Goal: Information Seeking & Learning: Find specific fact

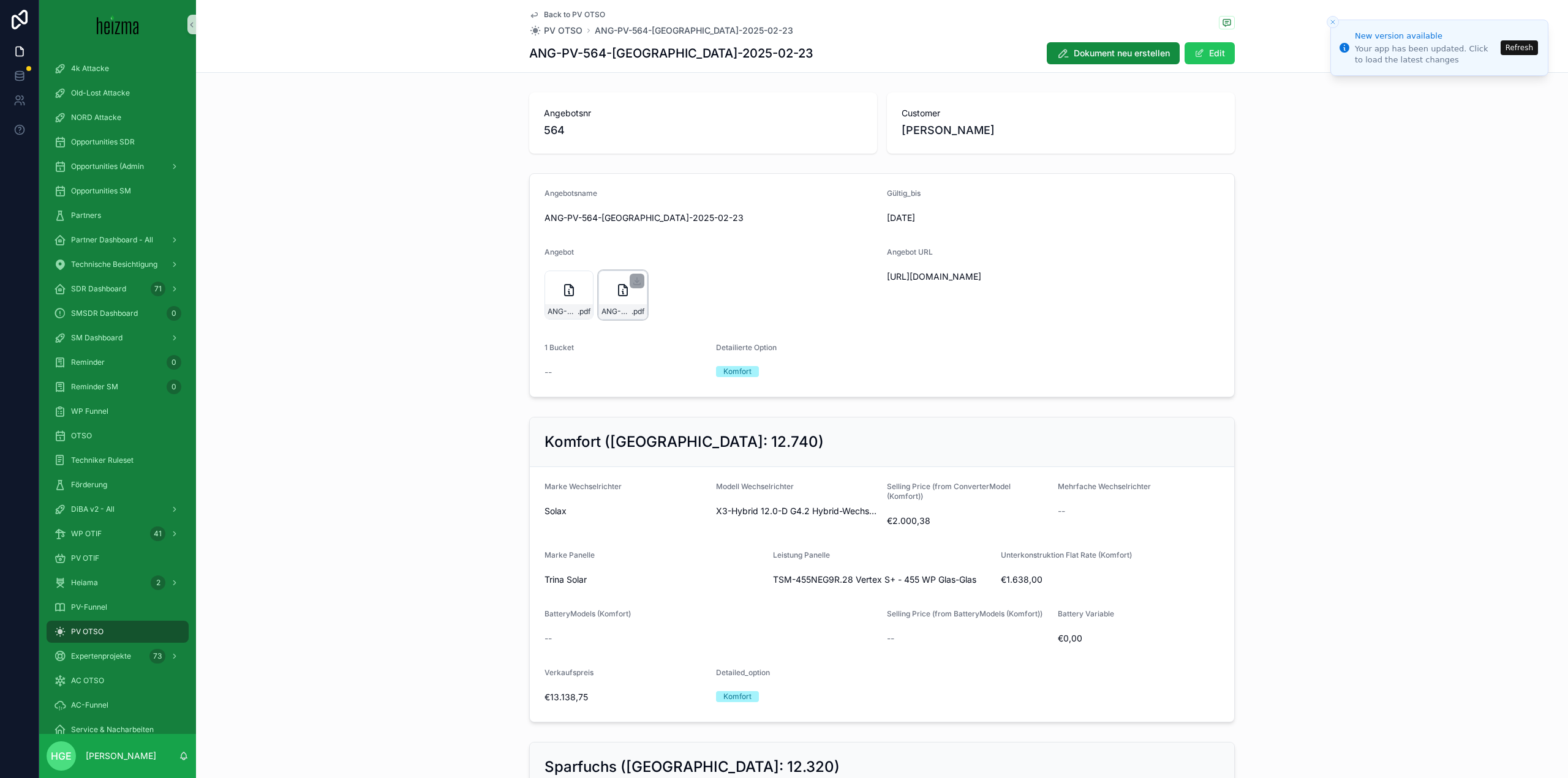
click at [616, 288] on icon "scrollable content" at bounding box center [623, 290] width 15 height 15
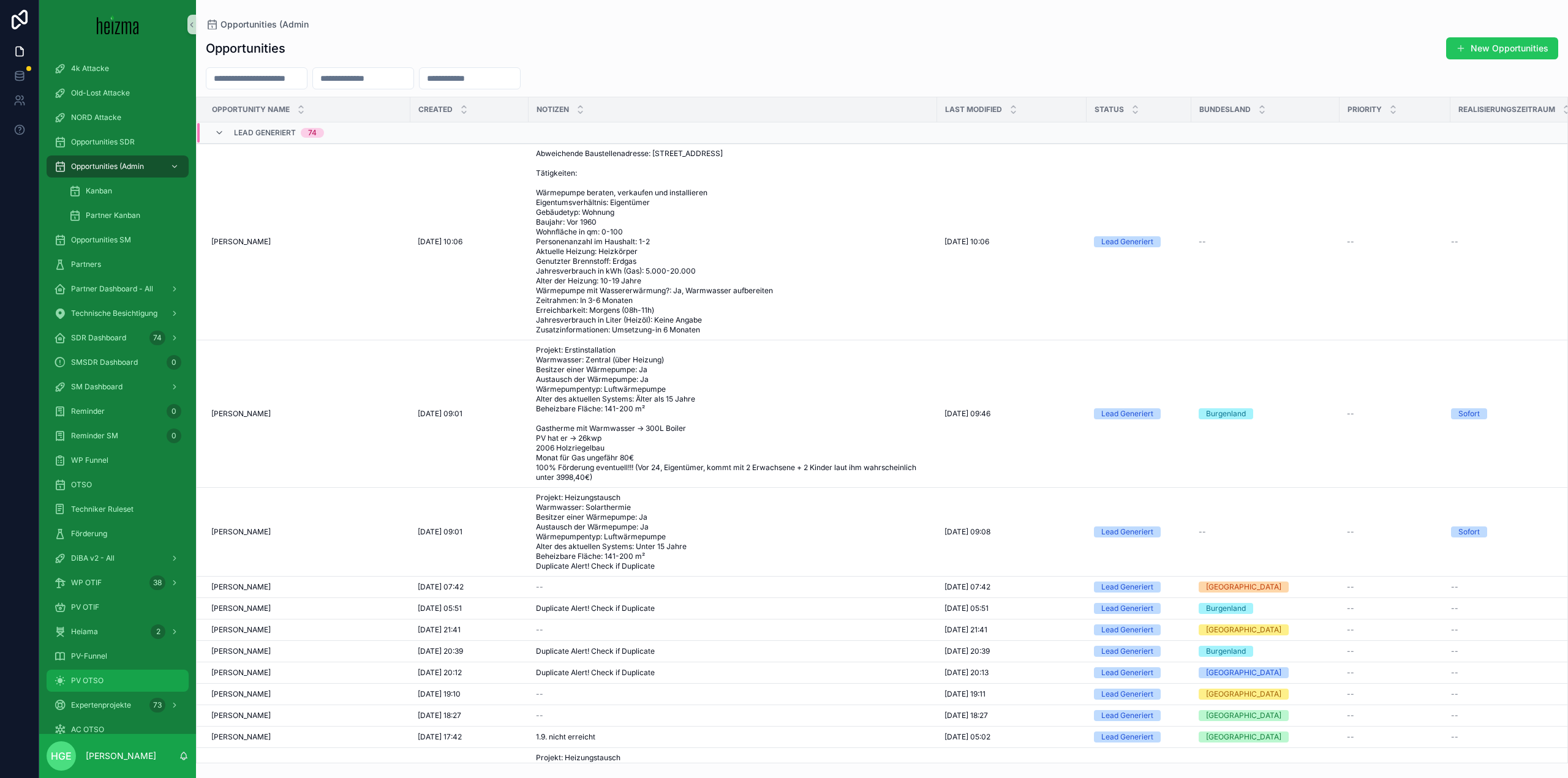
click at [124, 680] on div "PV OTSO" at bounding box center [118, 681] width 127 height 20
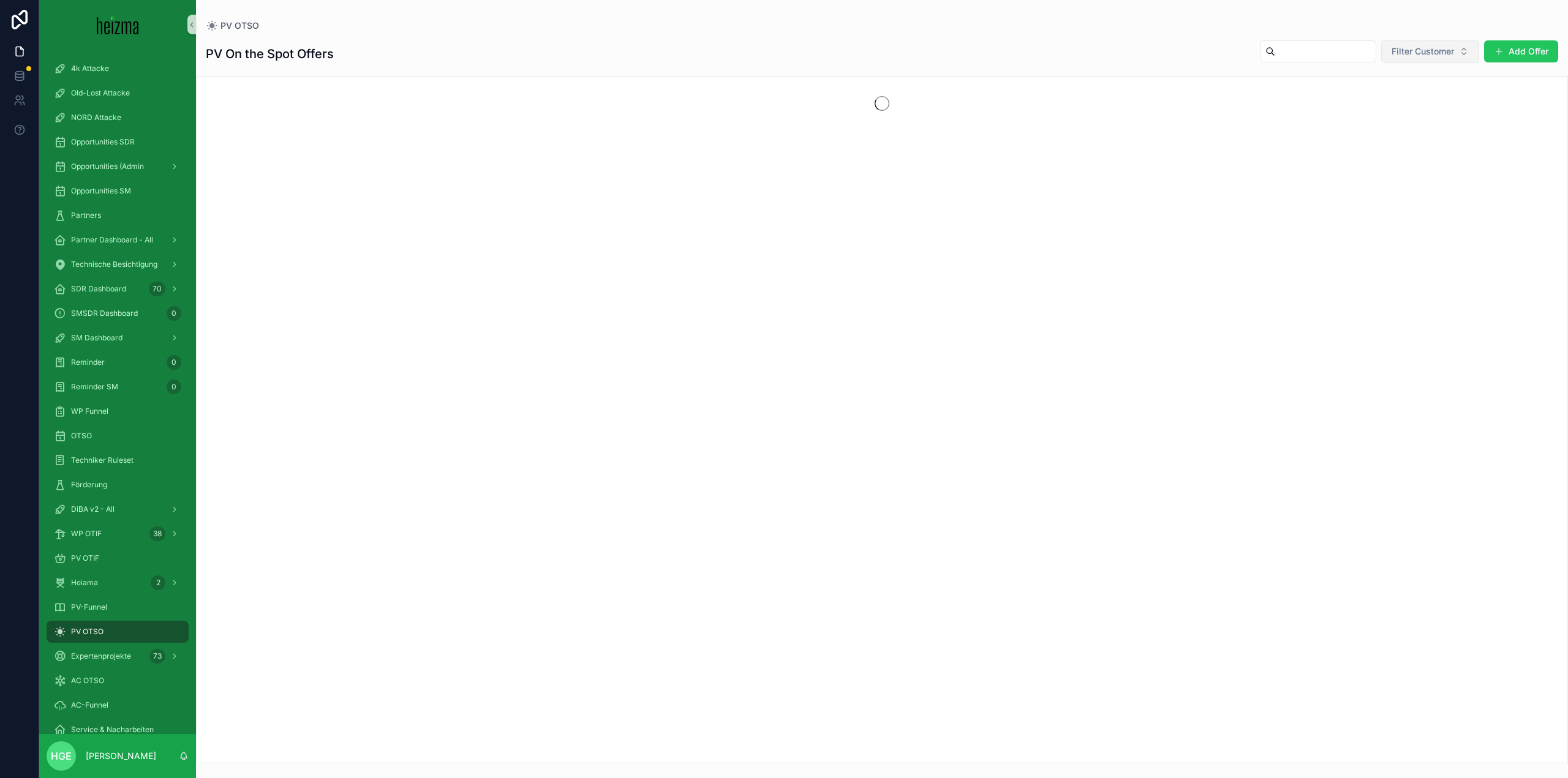
click at [1414, 50] on span "Filter Customer" at bounding box center [1422, 51] width 62 height 12
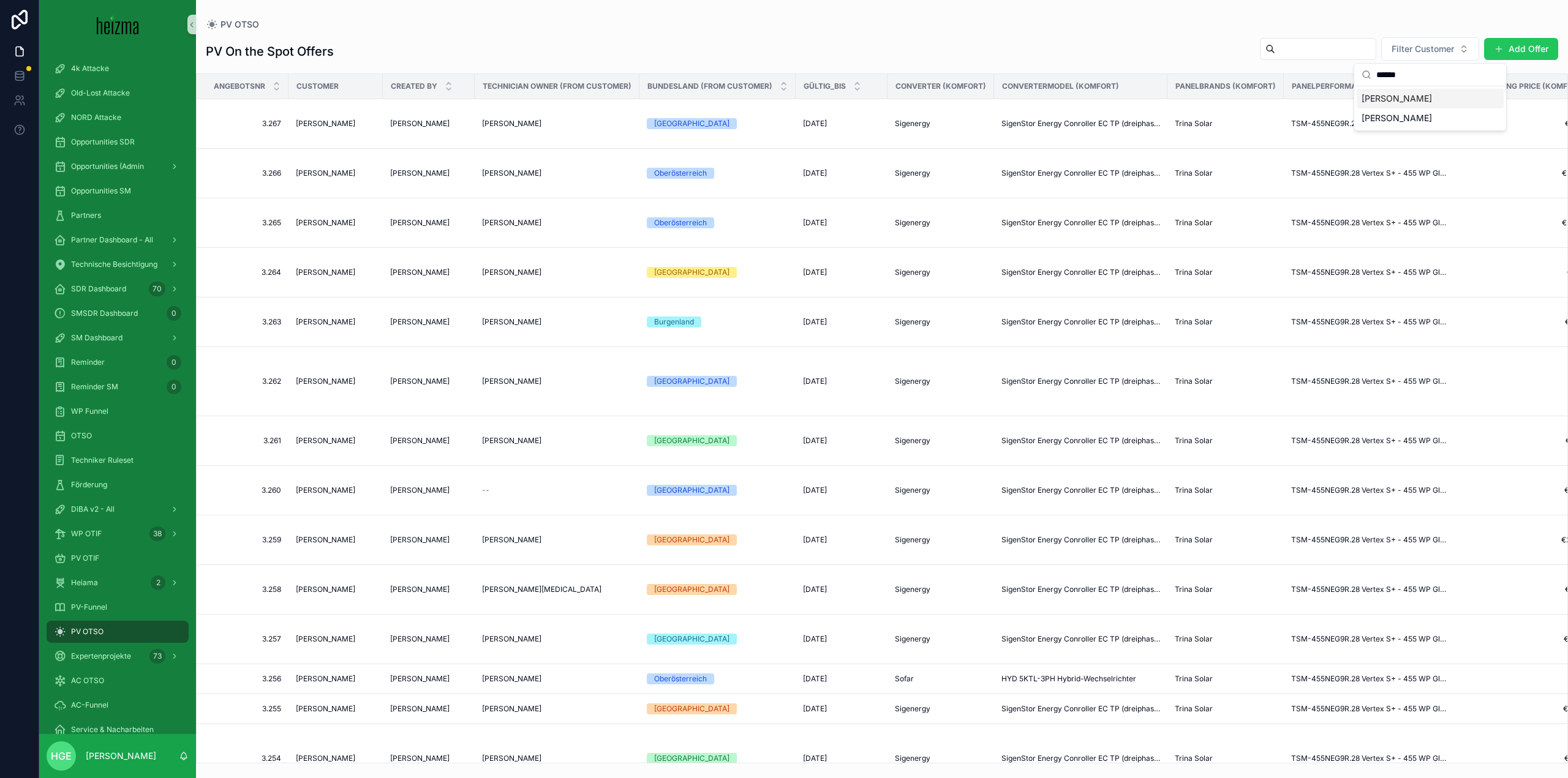
type input "******"
click at [1393, 102] on span "[PERSON_NAME]" at bounding box center [1397, 98] width 70 height 12
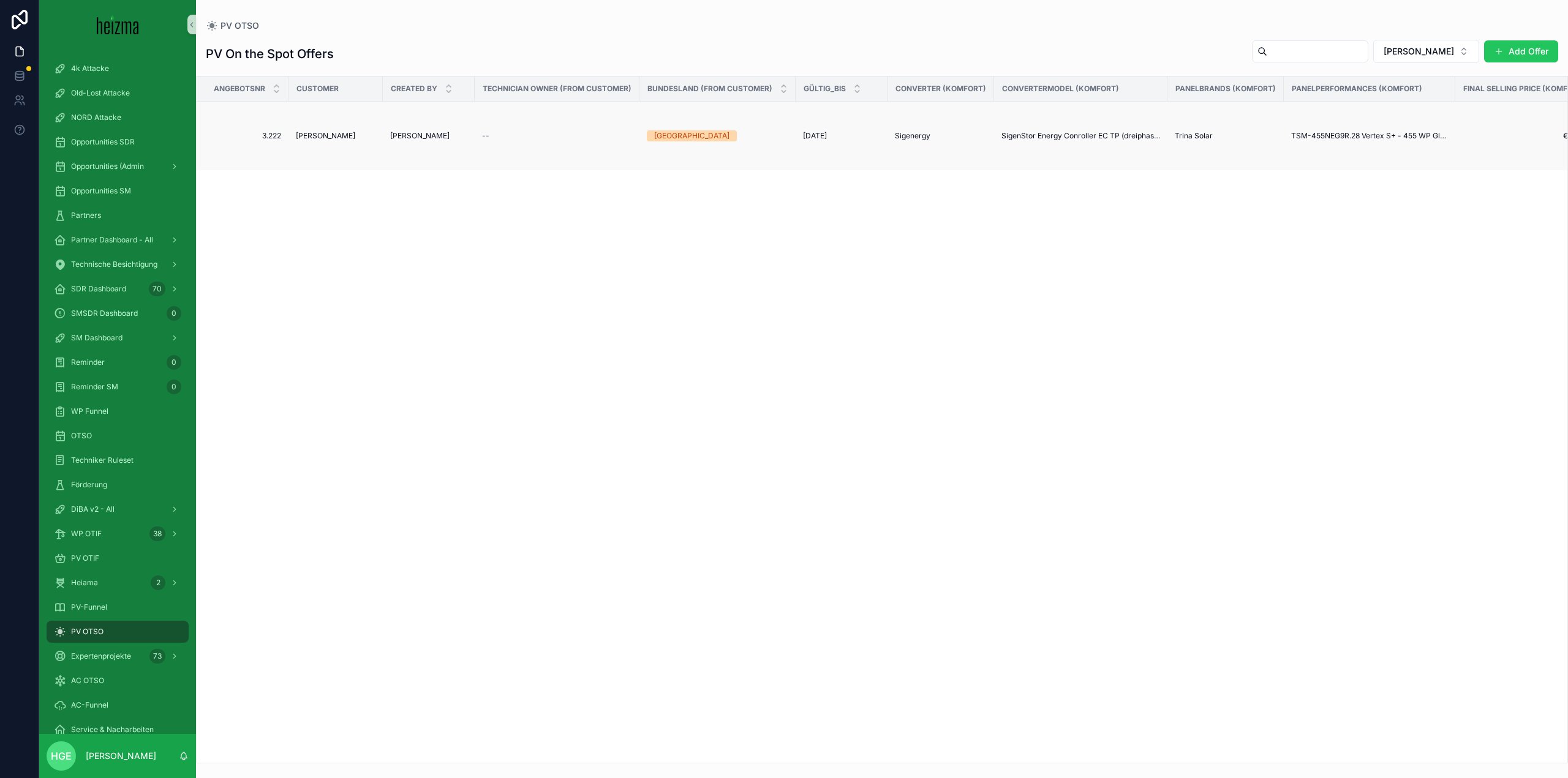
click at [337, 137] on span "[PERSON_NAME]" at bounding box center [325, 135] width 59 height 10
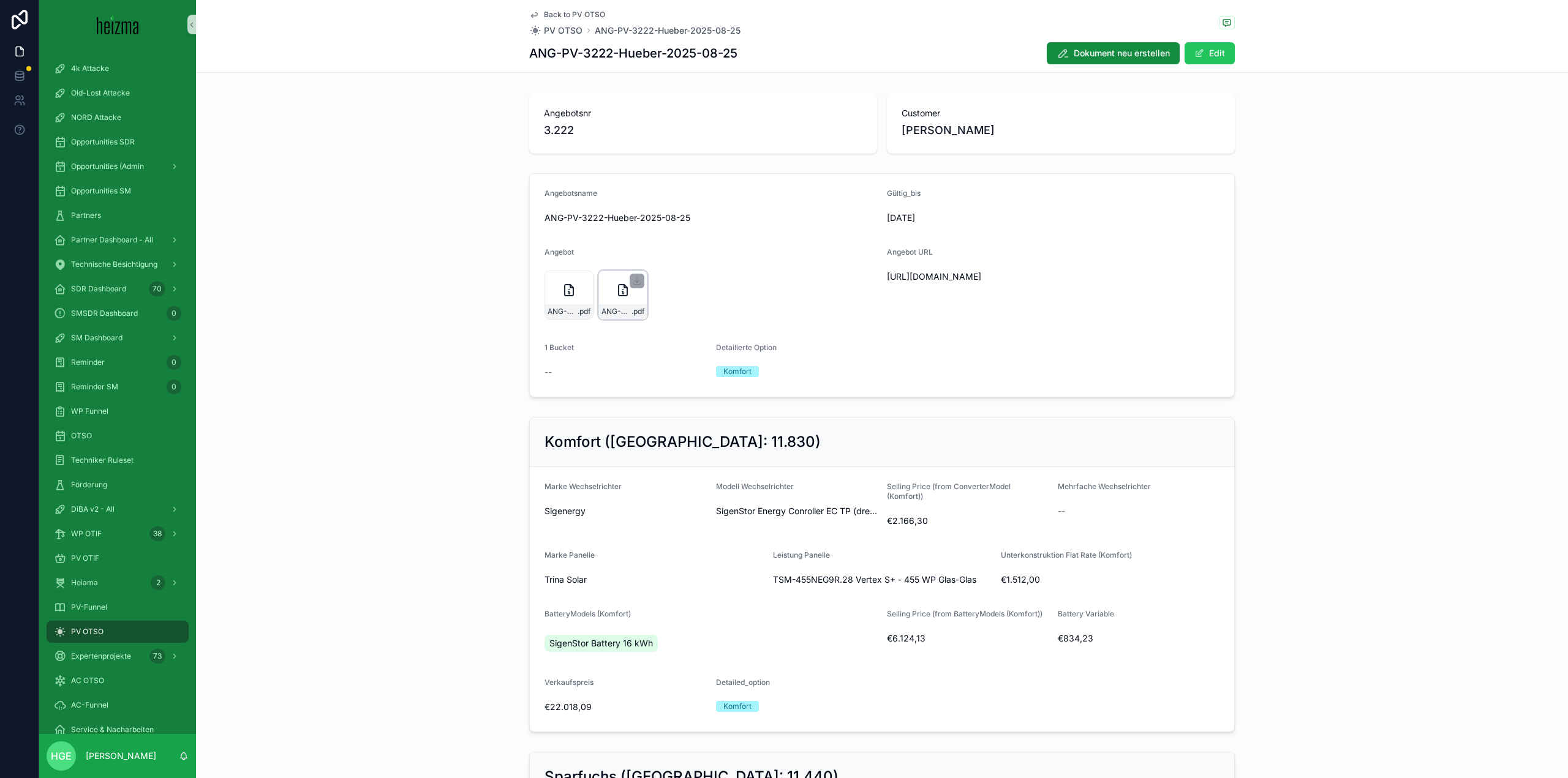
click at [624, 301] on div "ANG-PV-3222-Hueber-2025-08-25 .pdf" at bounding box center [622, 295] width 49 height 49
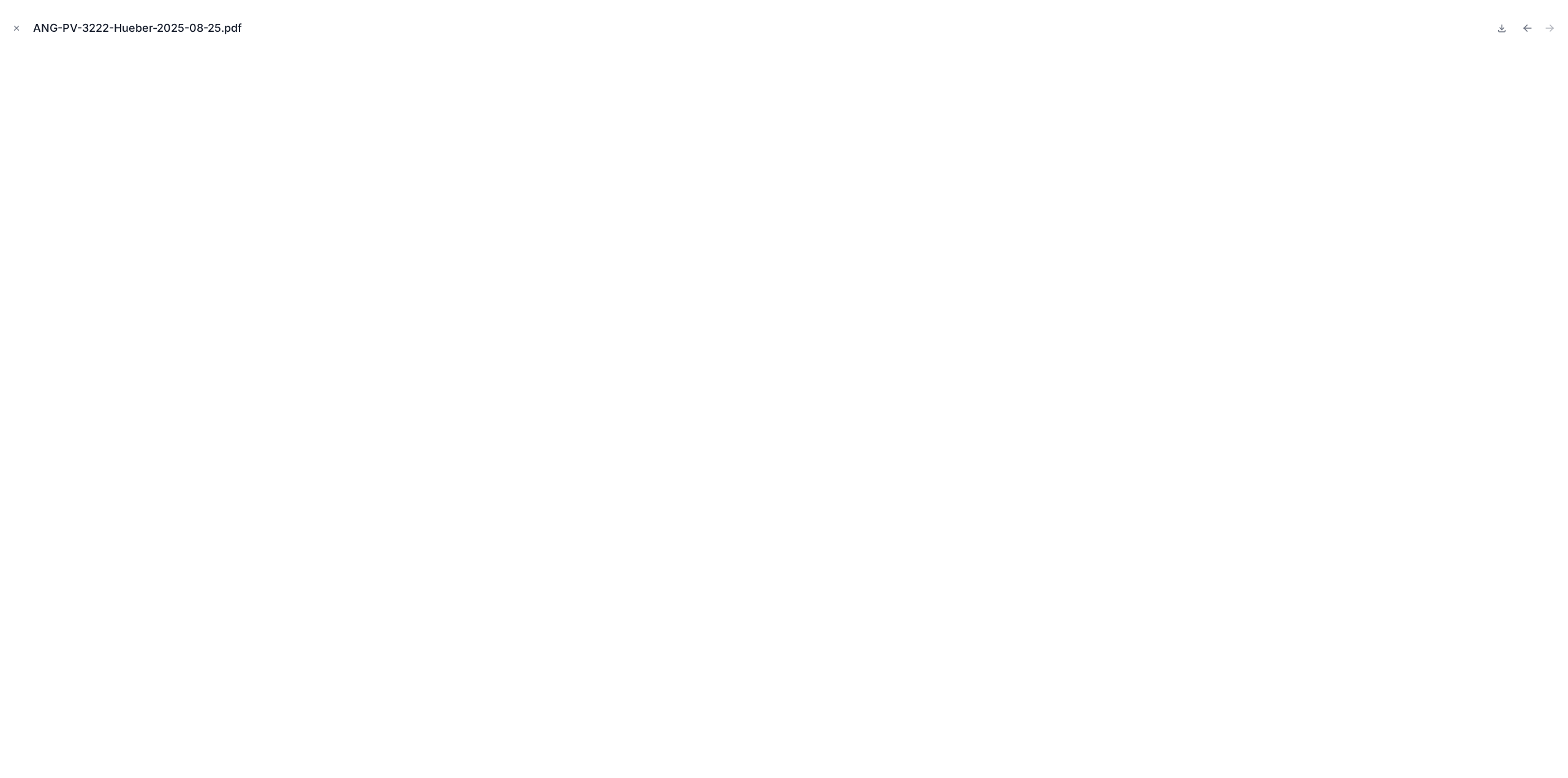
drag, startPoint x: 15, startPoint y: 22, endPoint x: 228, endPoint y: 67, distance: 217.7
click at [15, 22] on button "Close modal" at bounding box center [16, 28] width 13 height 13
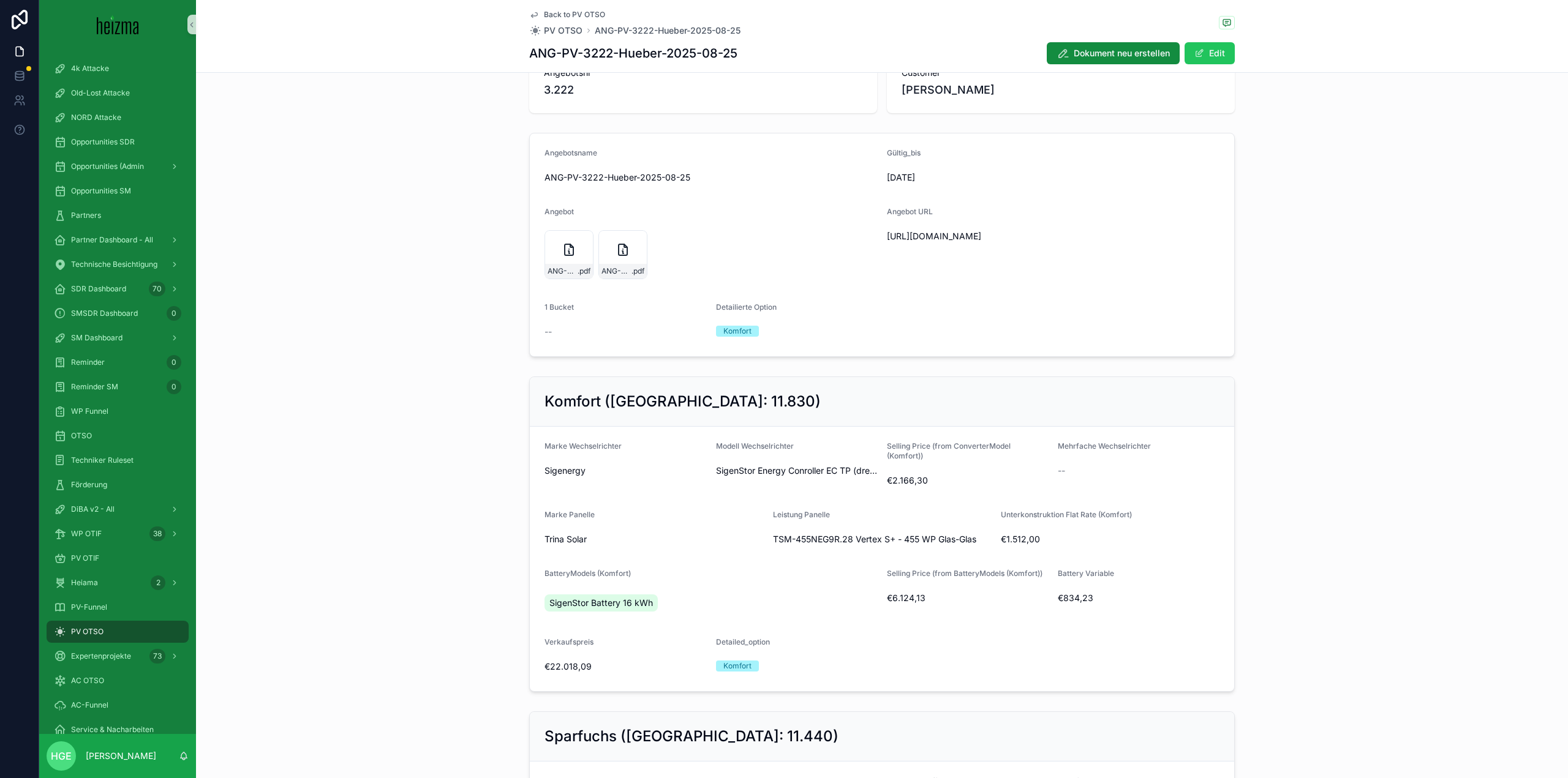
scroll to position [61, 0]
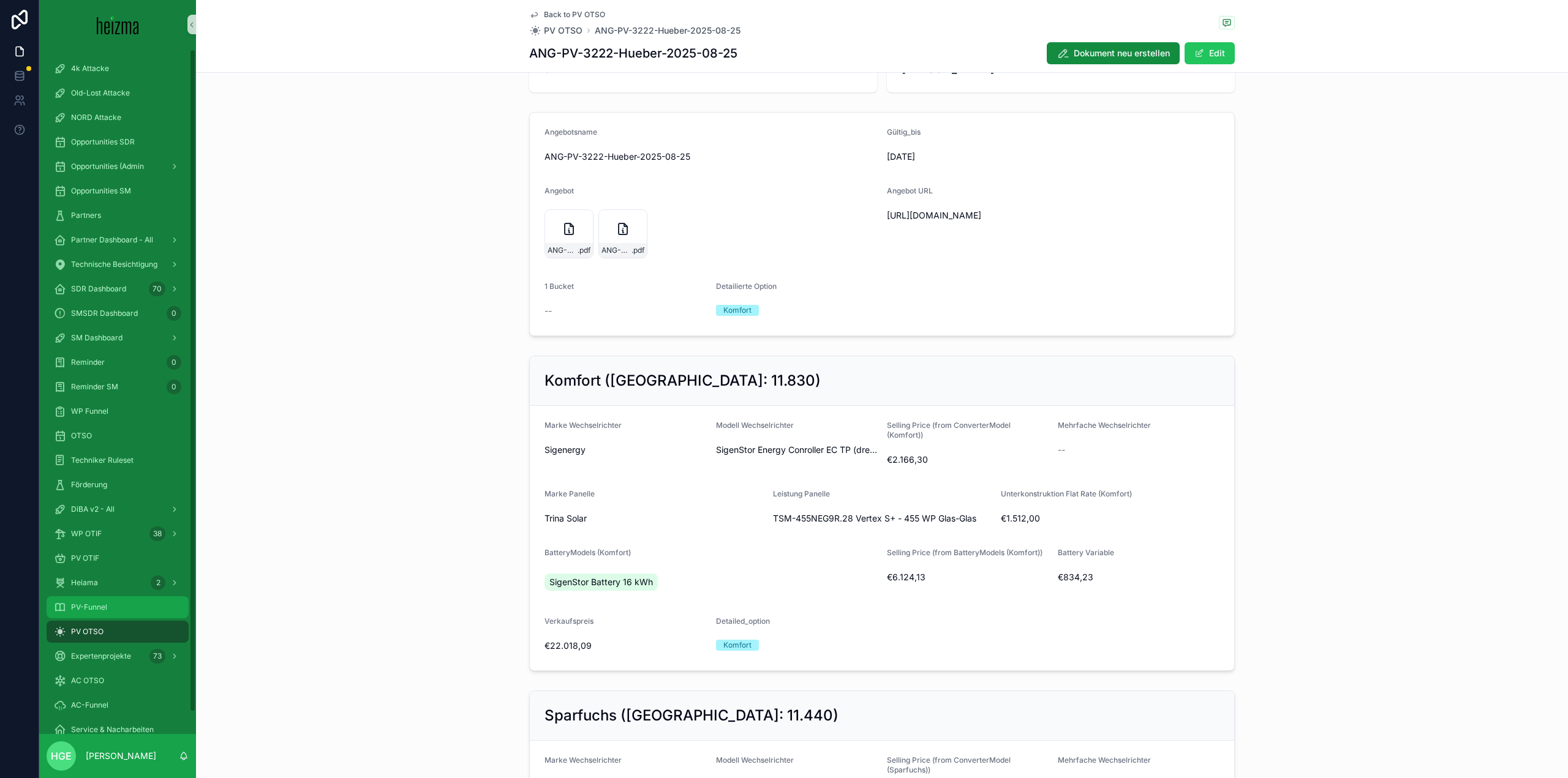
click at [85, 602] on span "PV-Funnel" at bounding box center [89, 607] width 36 height 10
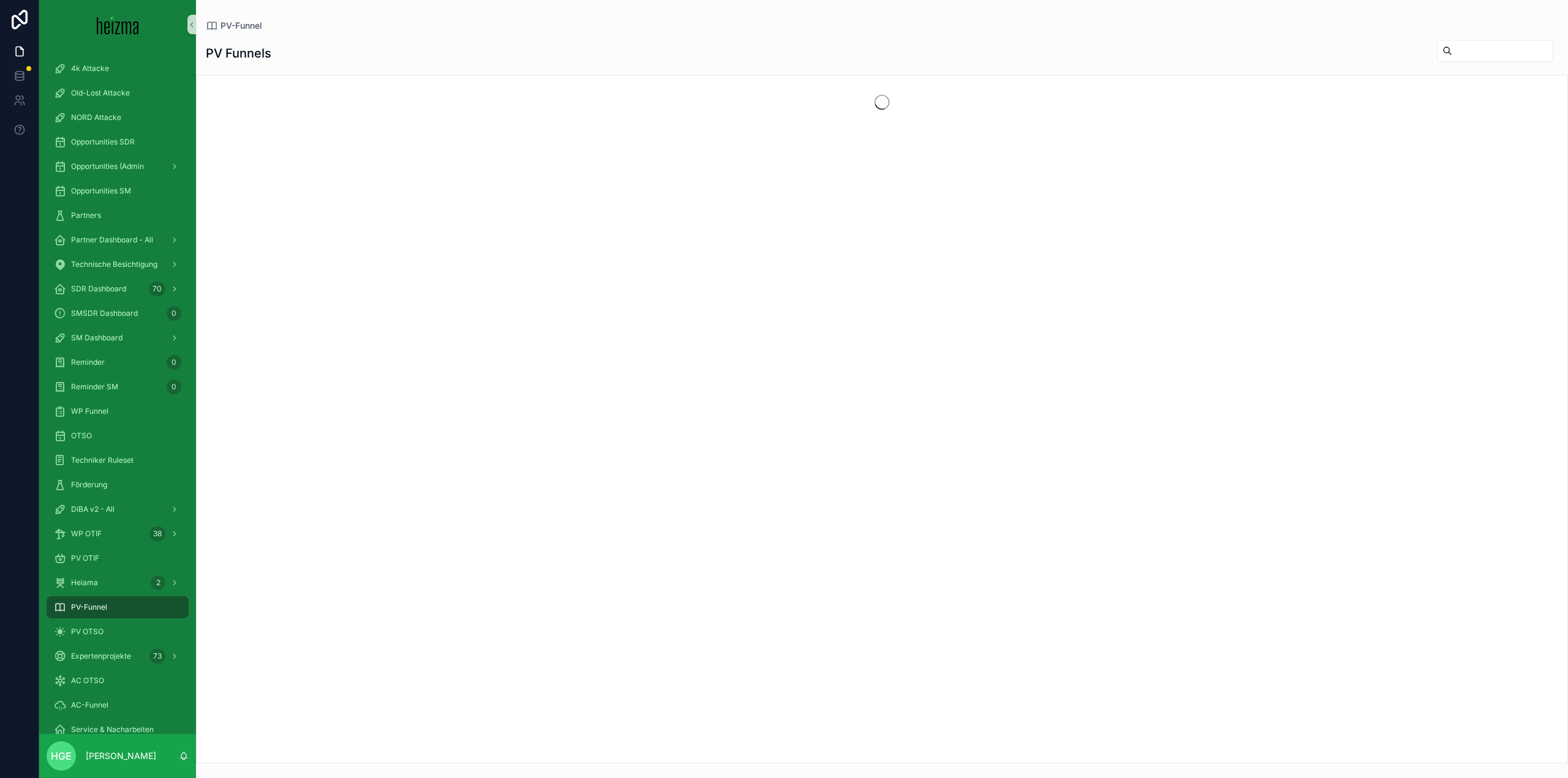
click at [1452, 54] on input "scrollable content" at bounding box center [1501, 51] width 100 height 17
type input "******"
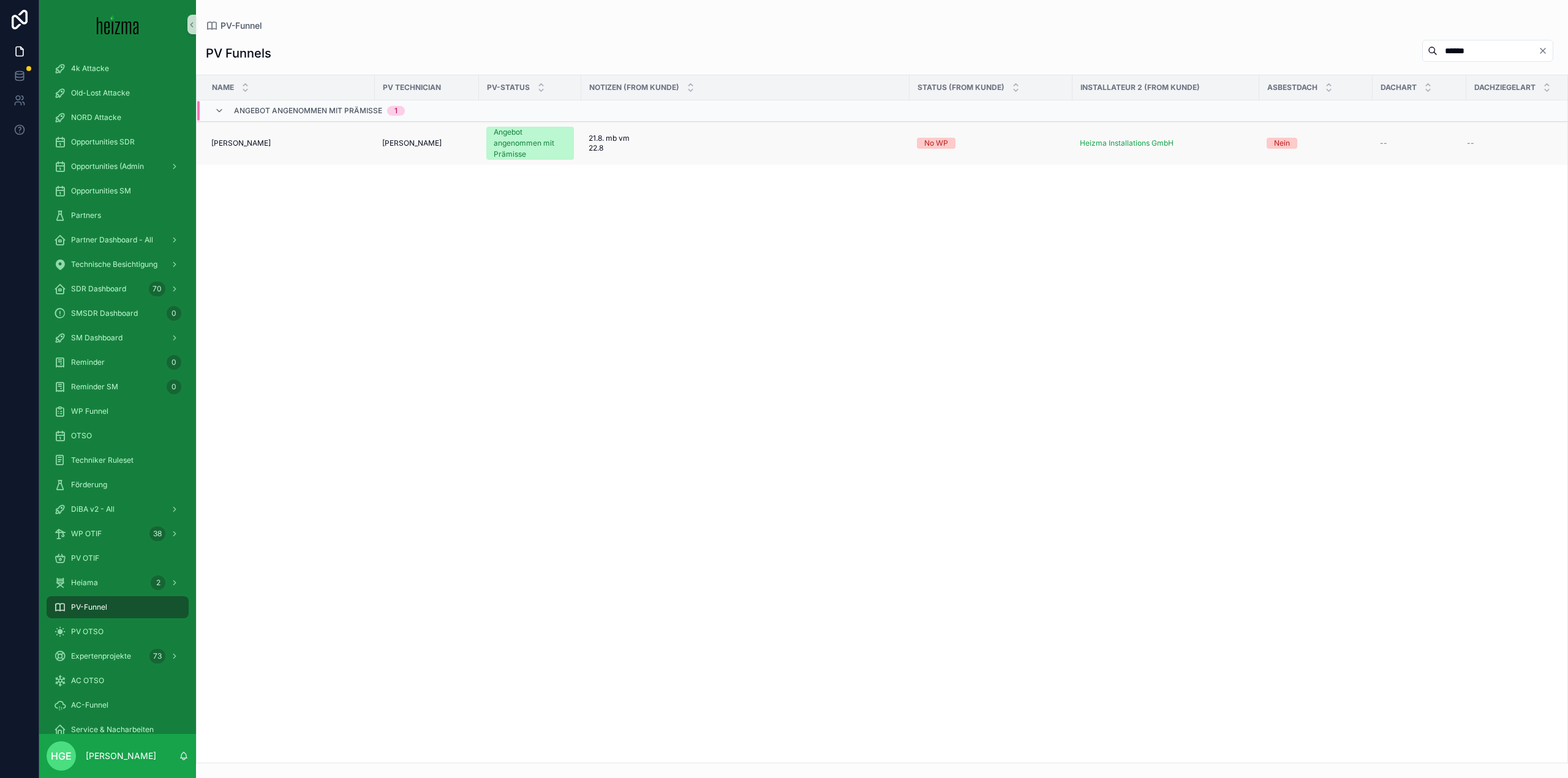
click at [233, 141] on span "[PERSON_NAME]" at bounding box center [241, 143] width 59 height 10
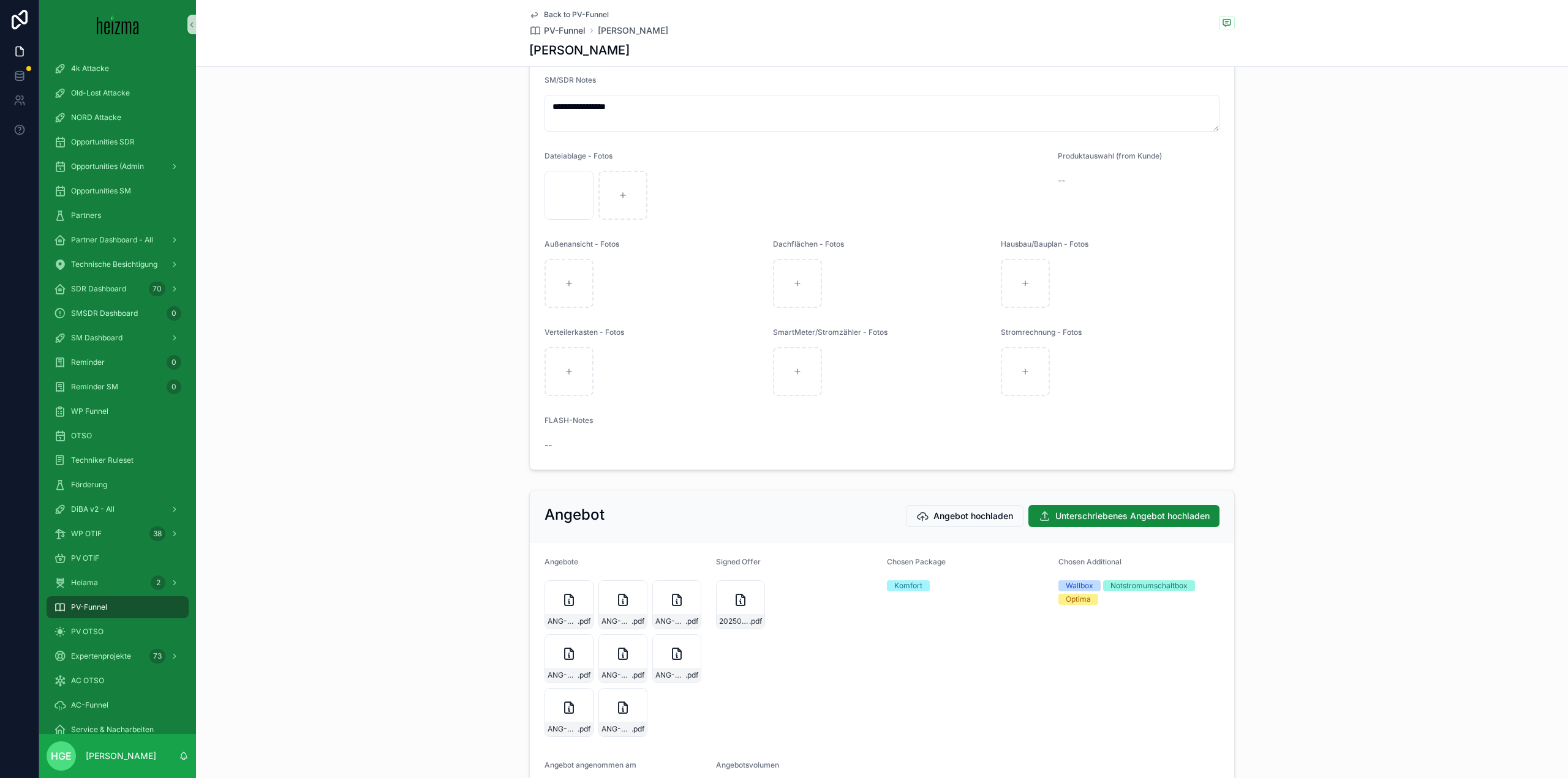
scroll to position [1817, 0]
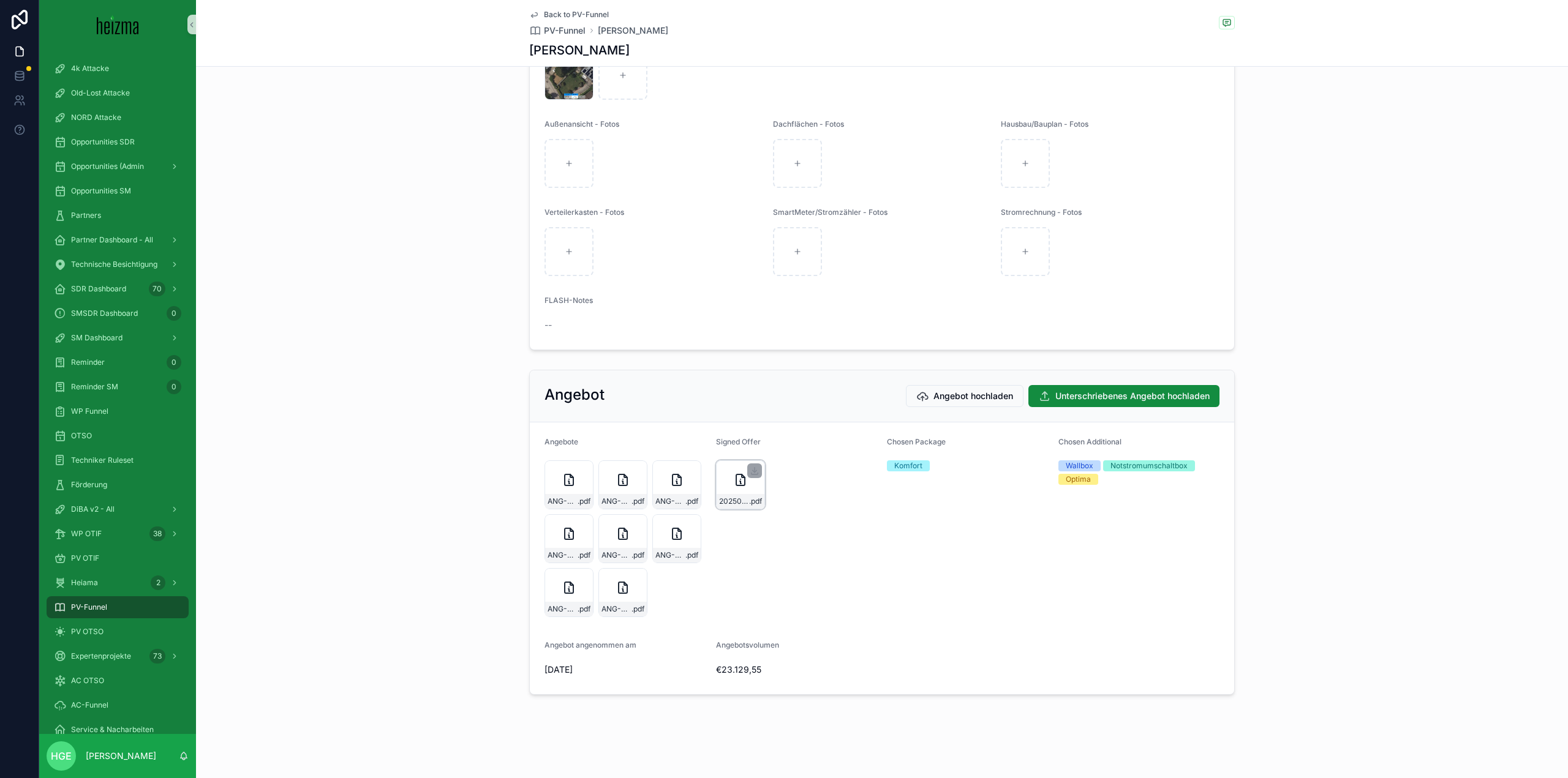
click at [736, 493] on div "20250828_Angebot_Heizma_unterschrieben_Hueber .pdf" at bounding box center [740, 485] width 49 height 49
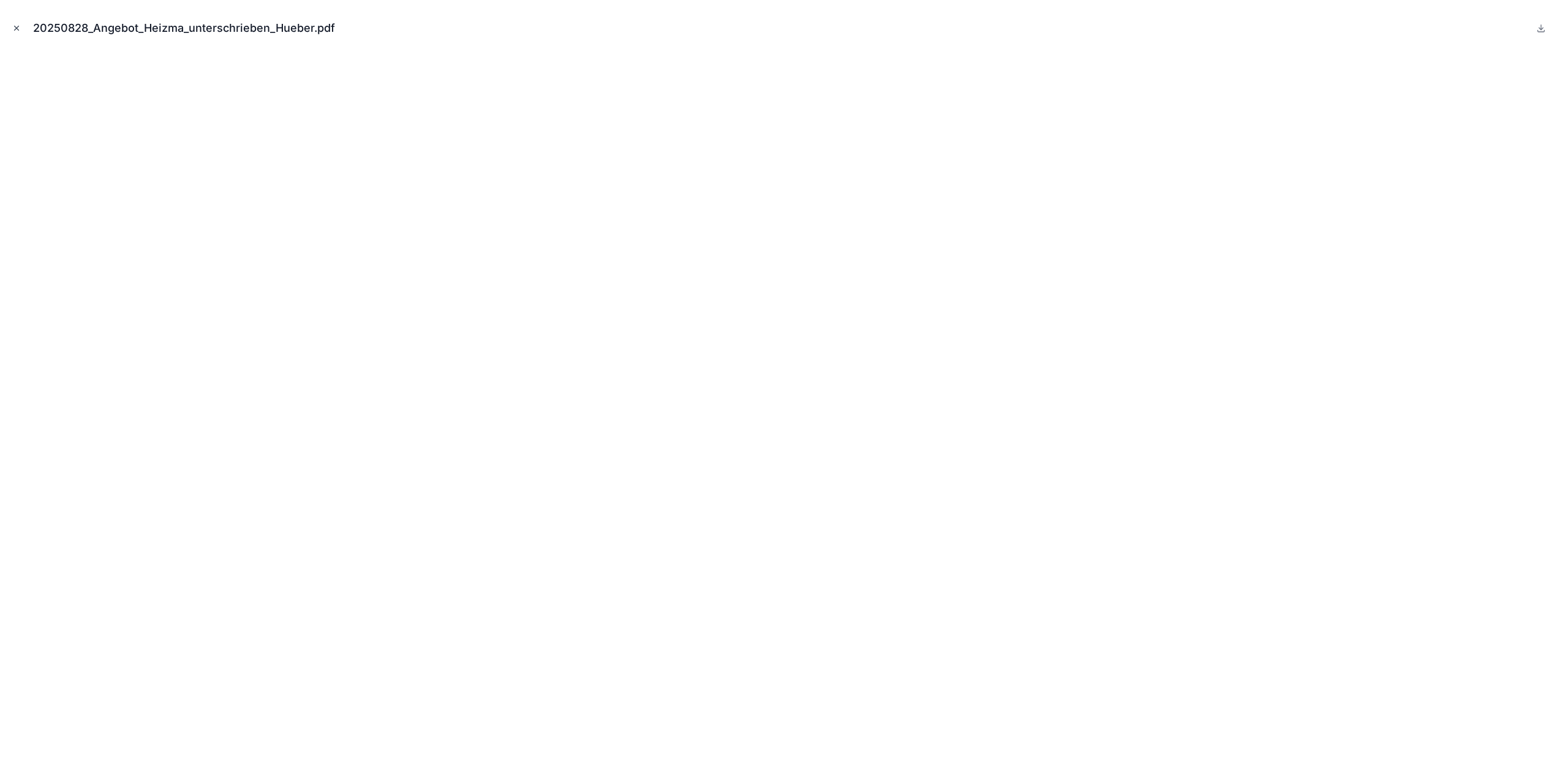
click at [15, 24] on icon "Close modal" at bounding box center [17, 29] width 9 height 9
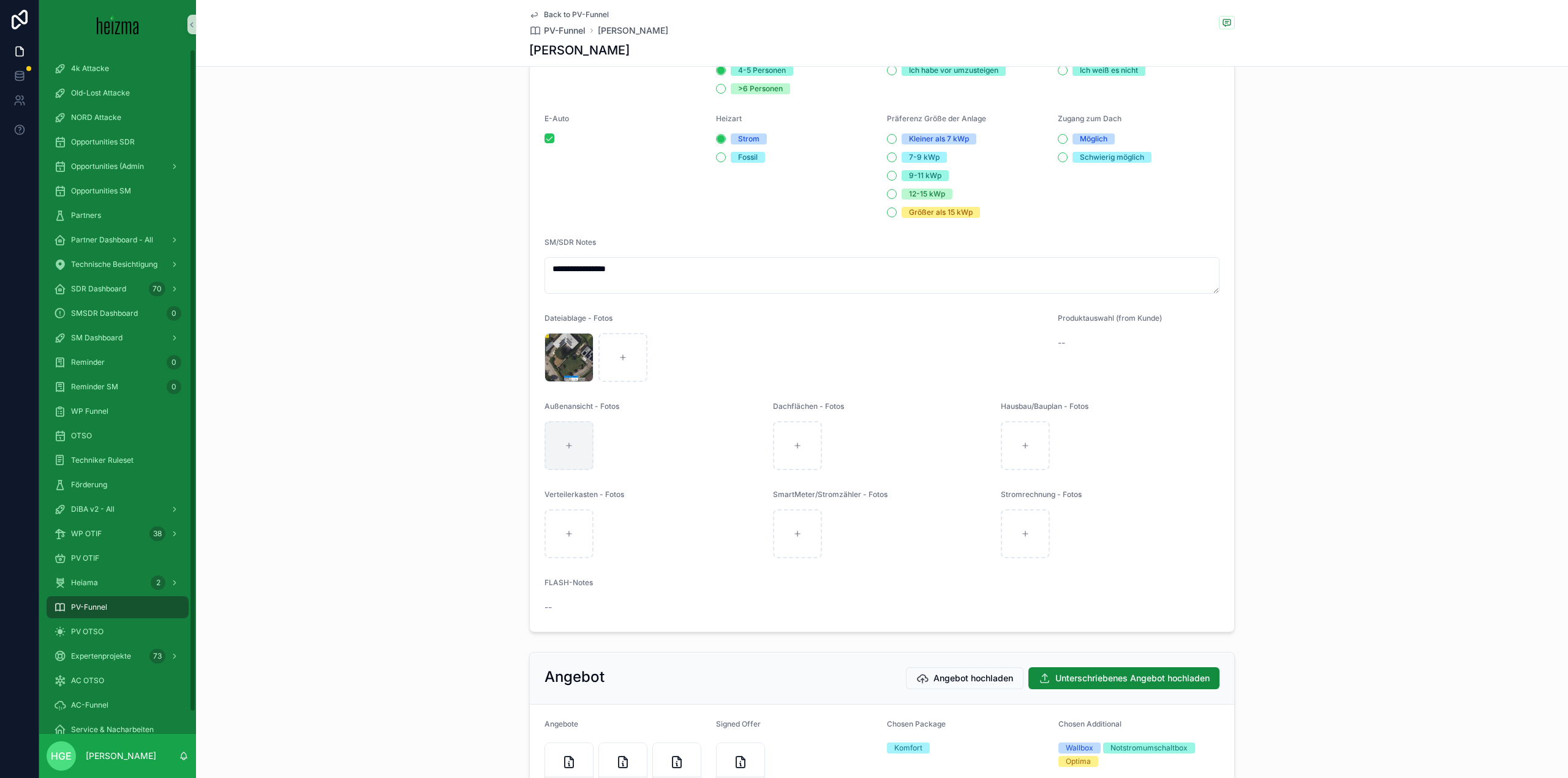
scroll to position [1450, 0]
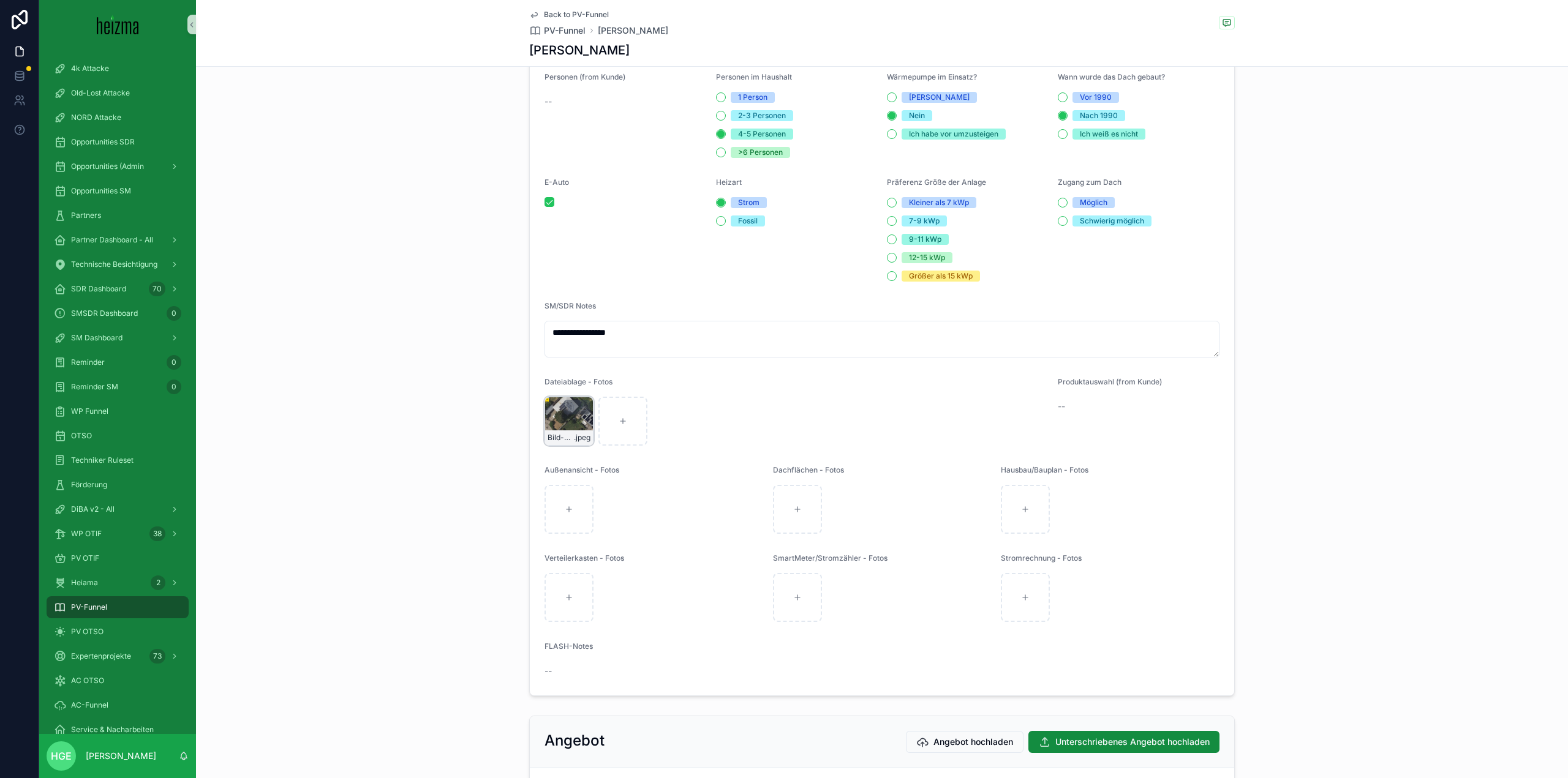
click at [553, 446] on div "Bild-25.08.25-um-16.06 .jpeg" at bounding box center [569, 421] width 49 height 49
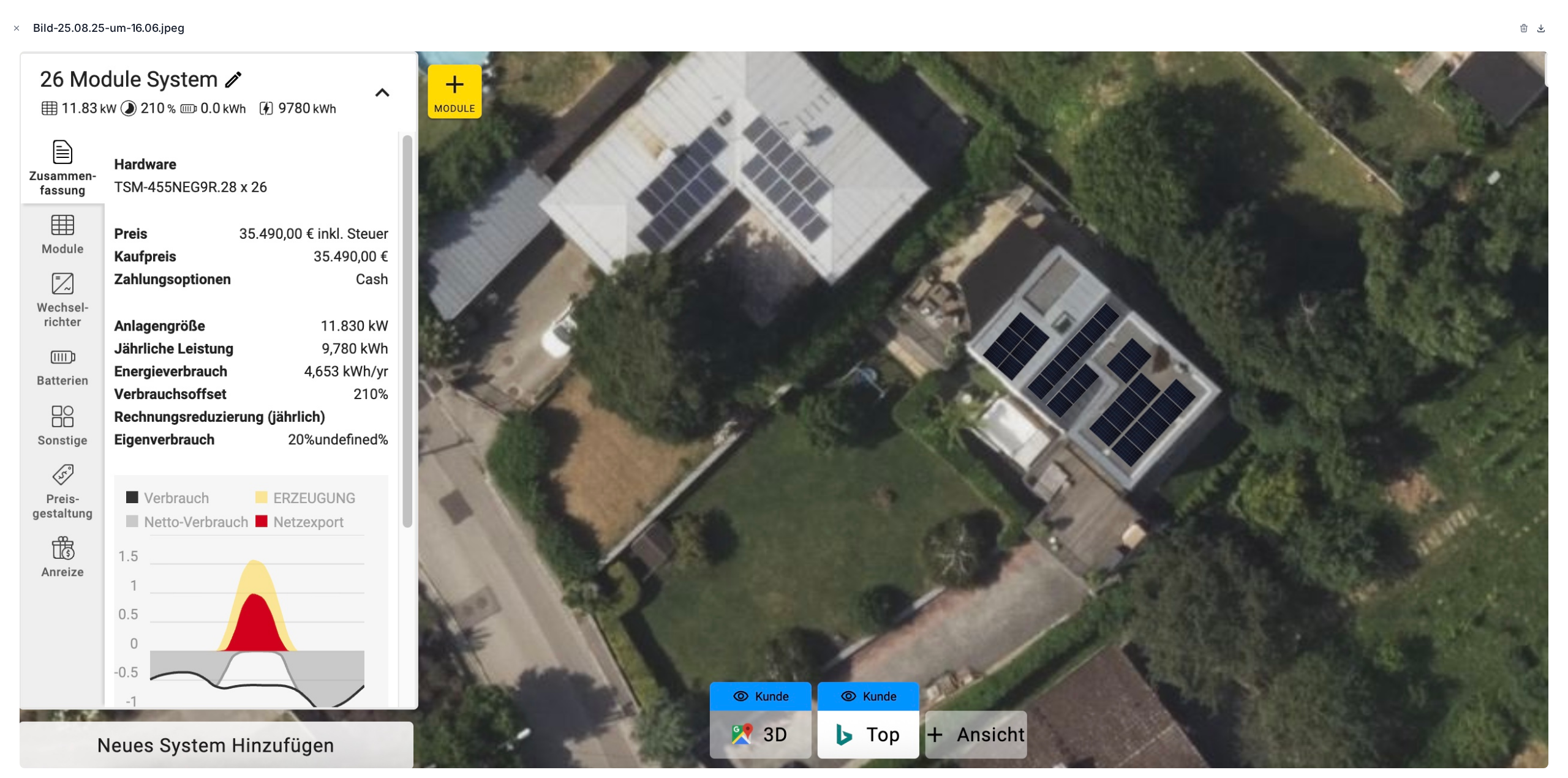
click at [1541, 26] on icon at bounding box center [1541, 27] width 0 height 5
drag, startPoint x: 16, startPoint y: 25, endPoint x: 114, endPoint y: 29, distance: 98.1
click at [16, 25] on icon "Close modal" at bounding box center [17, 29] width 9 height 9
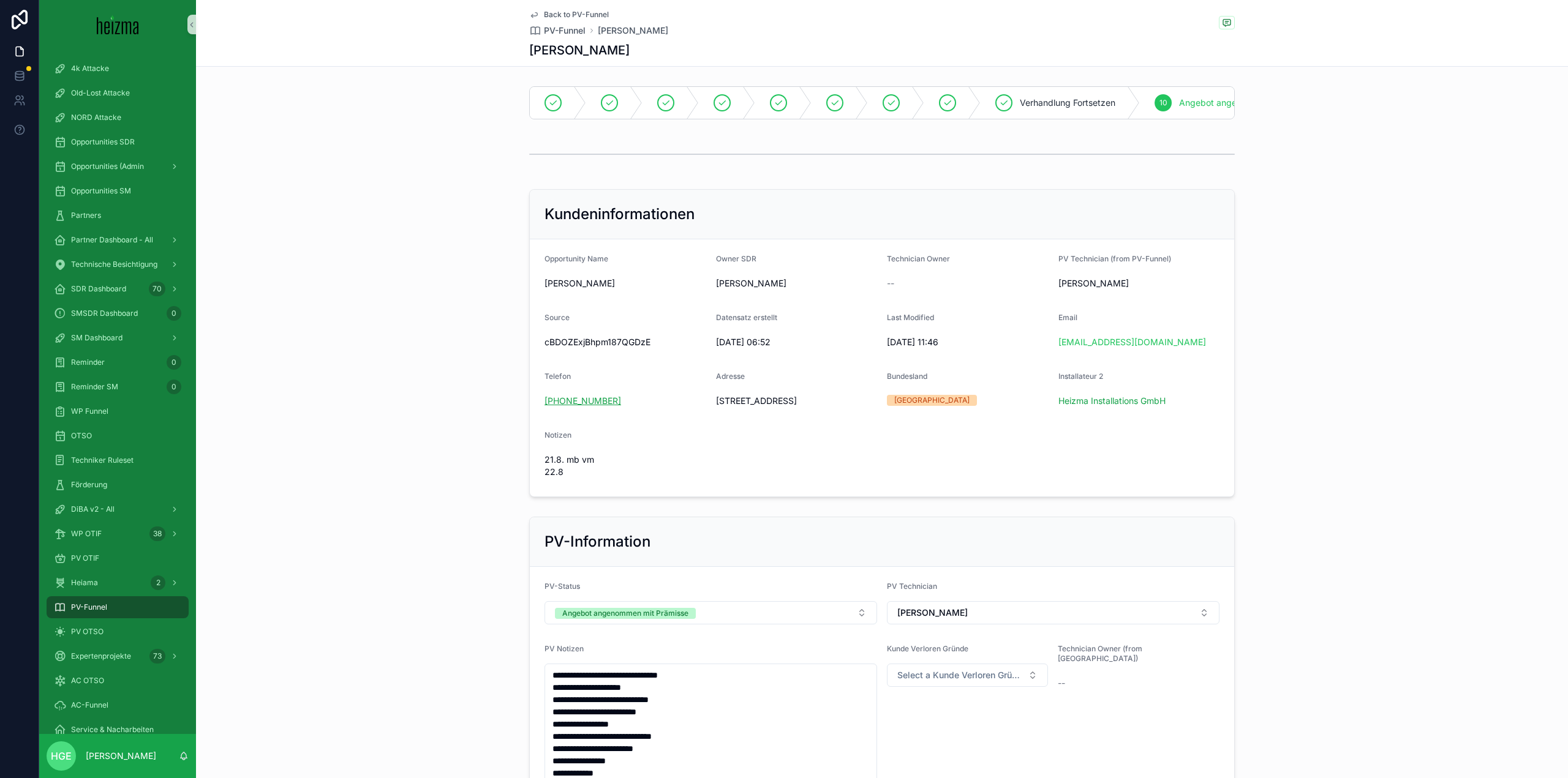
drag, startPoint x: 626, startPoint y: 410, endPoint x: 541, endPoint y: 416, distance: 85.2
click at [545, 407] on div "[PHONE_NUMBER]" at bounding box center [625, 401] width 162 height 12
copy link "[PHONE_NUMBER]"
drag, startPoint x: 710, startPoint y: 406, endPoint x: 822, endPoint y: 418, distance: 112.6
click at [822, 418] on form "Opportunity Name [PERSON_NAME] Owner SDR [PERSON_NAME] Technician Owner -- PV T…" at bounding box center [882, 367] width 704 height 257
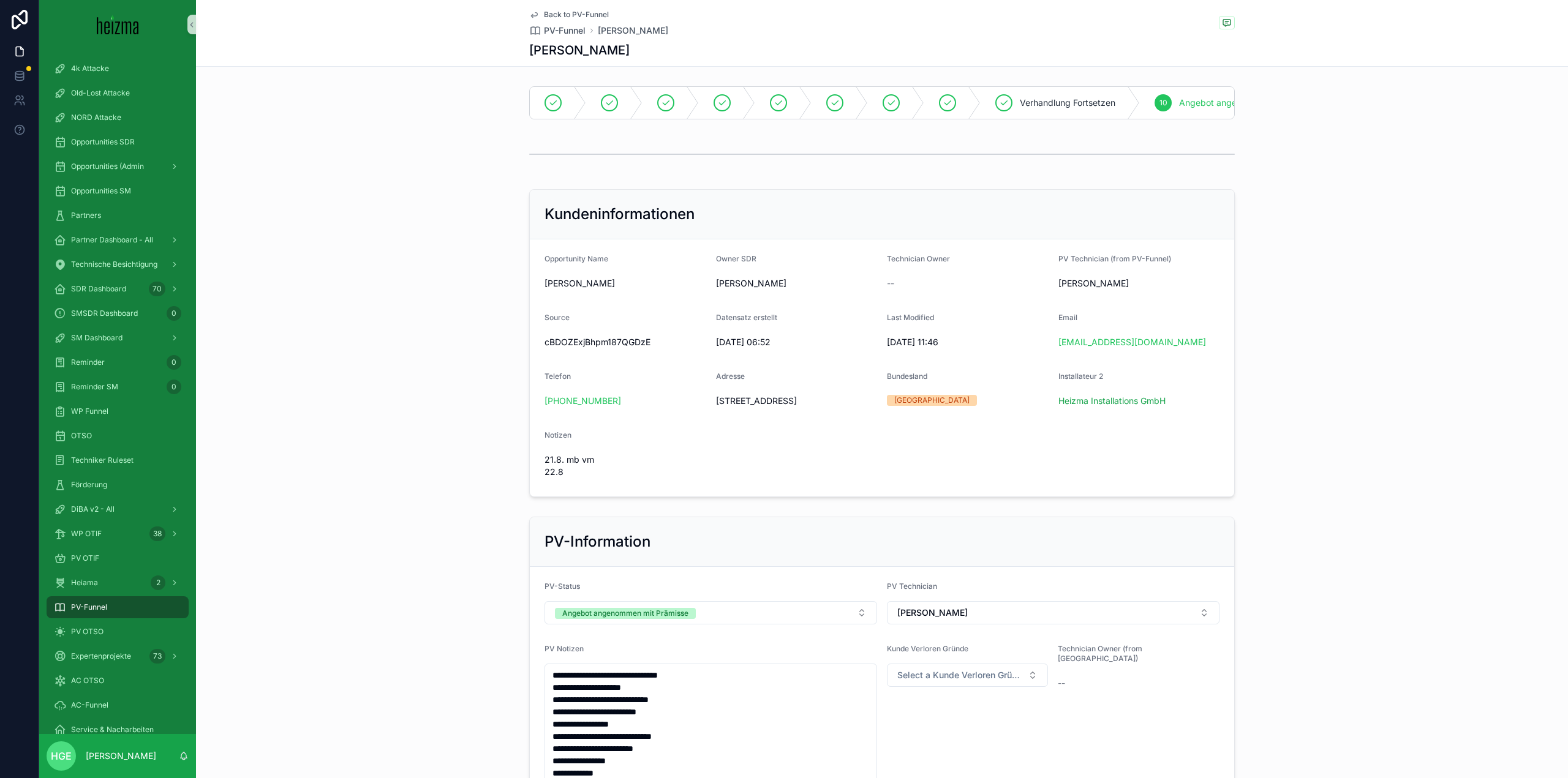
copy span "[STREET_ADDRESS]"
click at [154, 502] on div "DiBA v2 - All" at bounding box center [118, 509] width 127 height 20
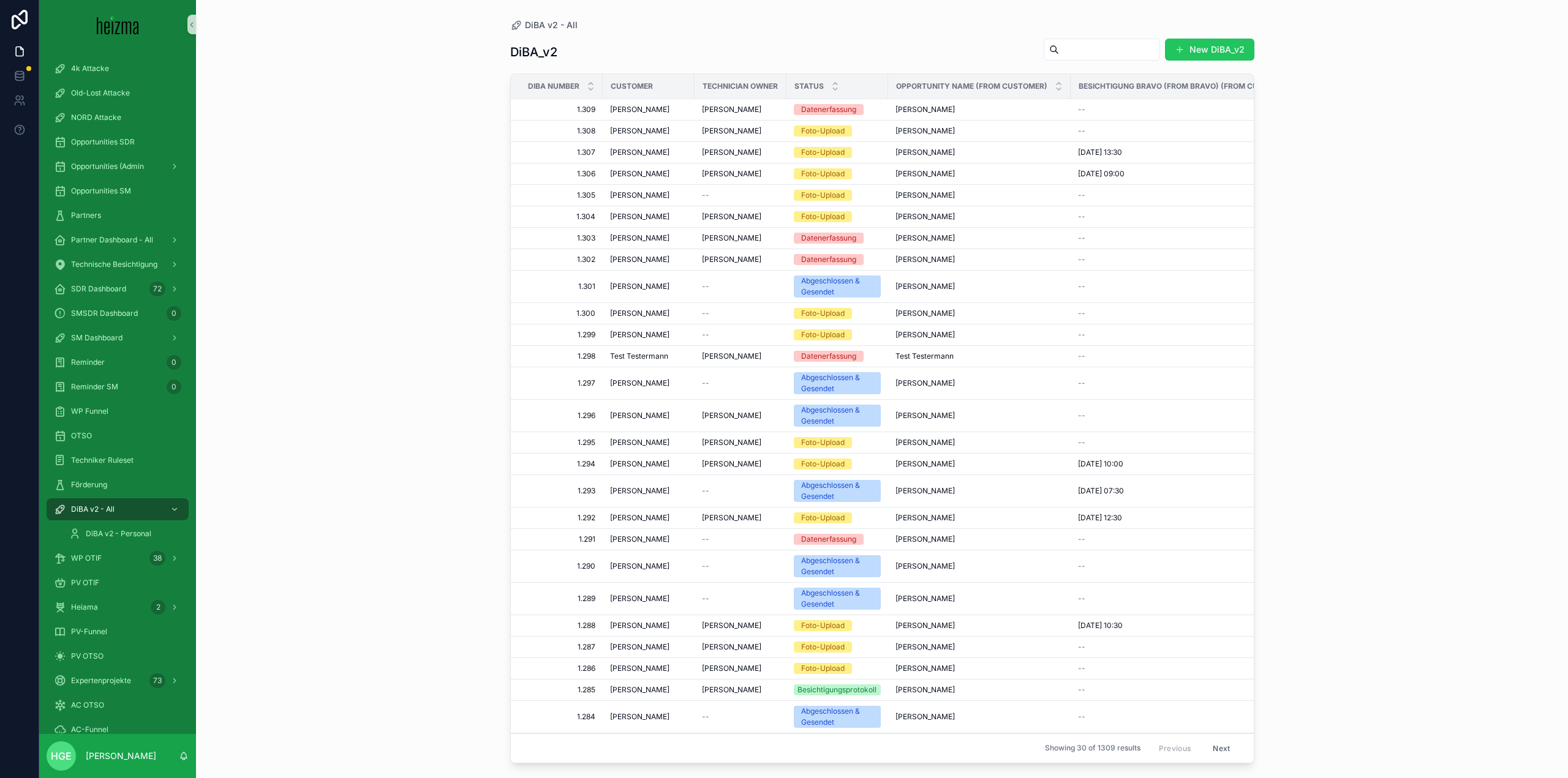
click at [1089, 40] on div "scrollable content" at bounding box center [1101, 50] width 116 height 22
click at [1096, 54] on input "scrollable content" at bounding box center [1108, 49] width 100 height 17
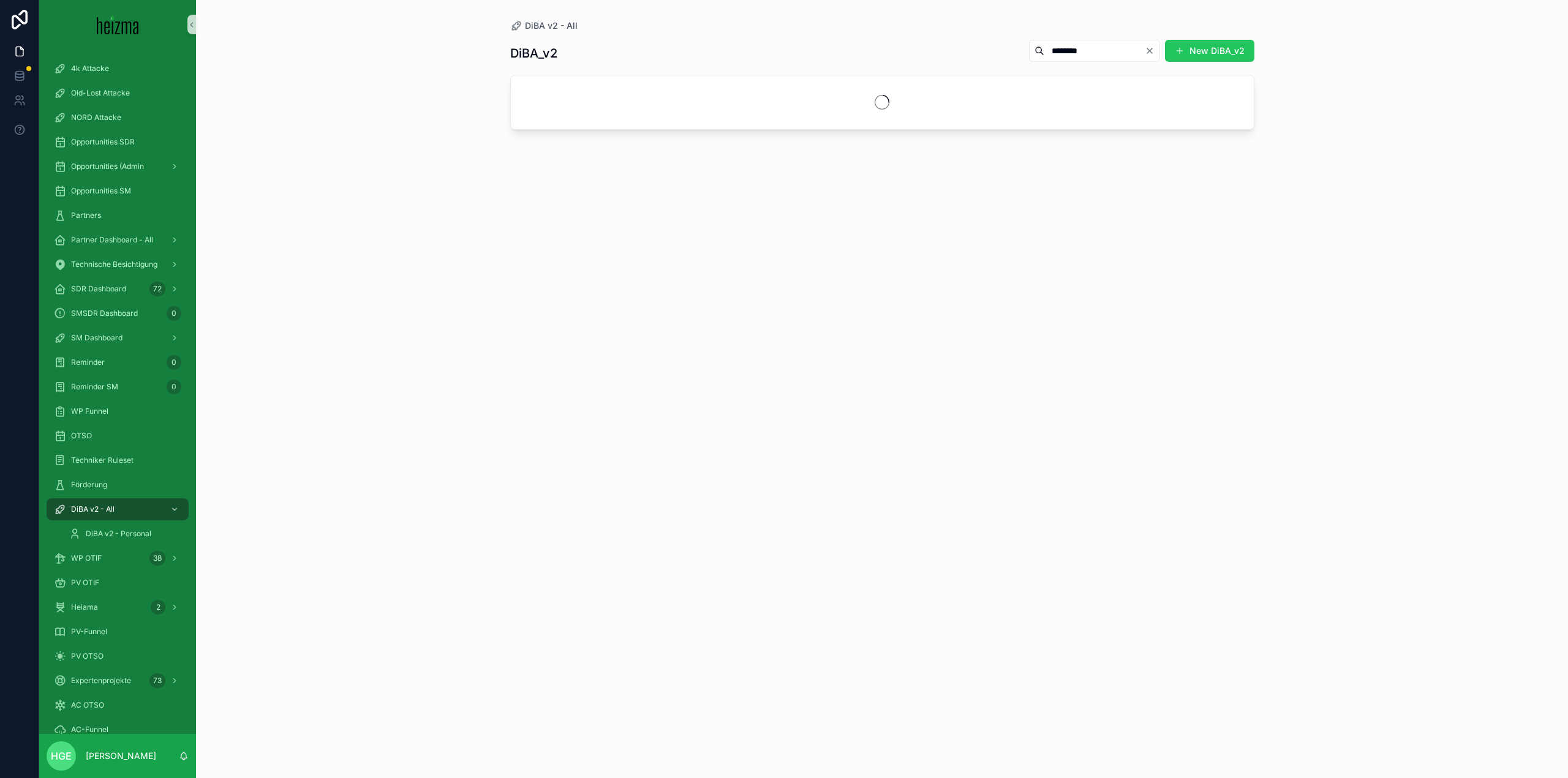
type input "********"
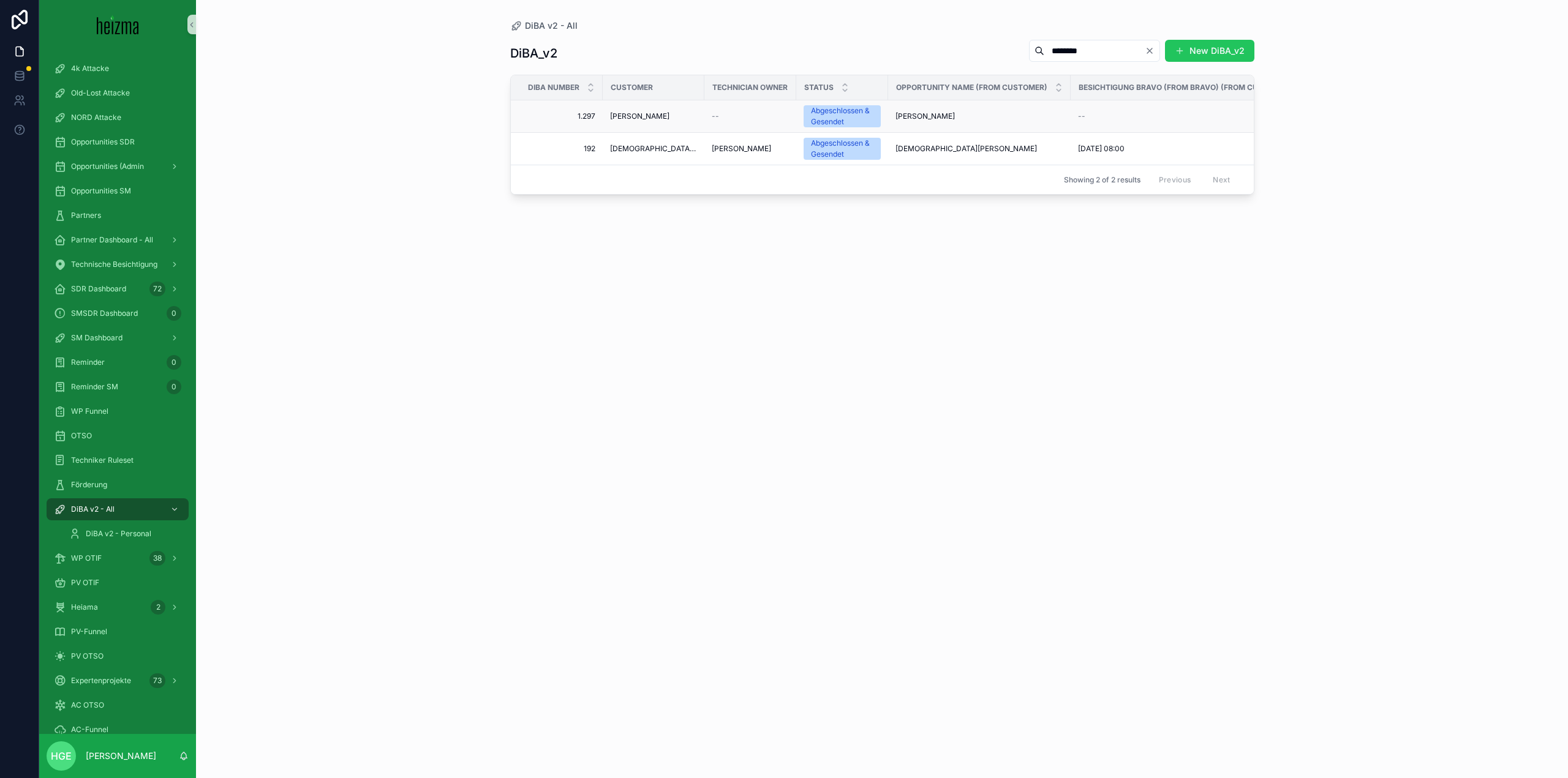
click at [646, 115] on span "[PERSON_NAME]" at bounding box center [639, 116] width 59 height 10
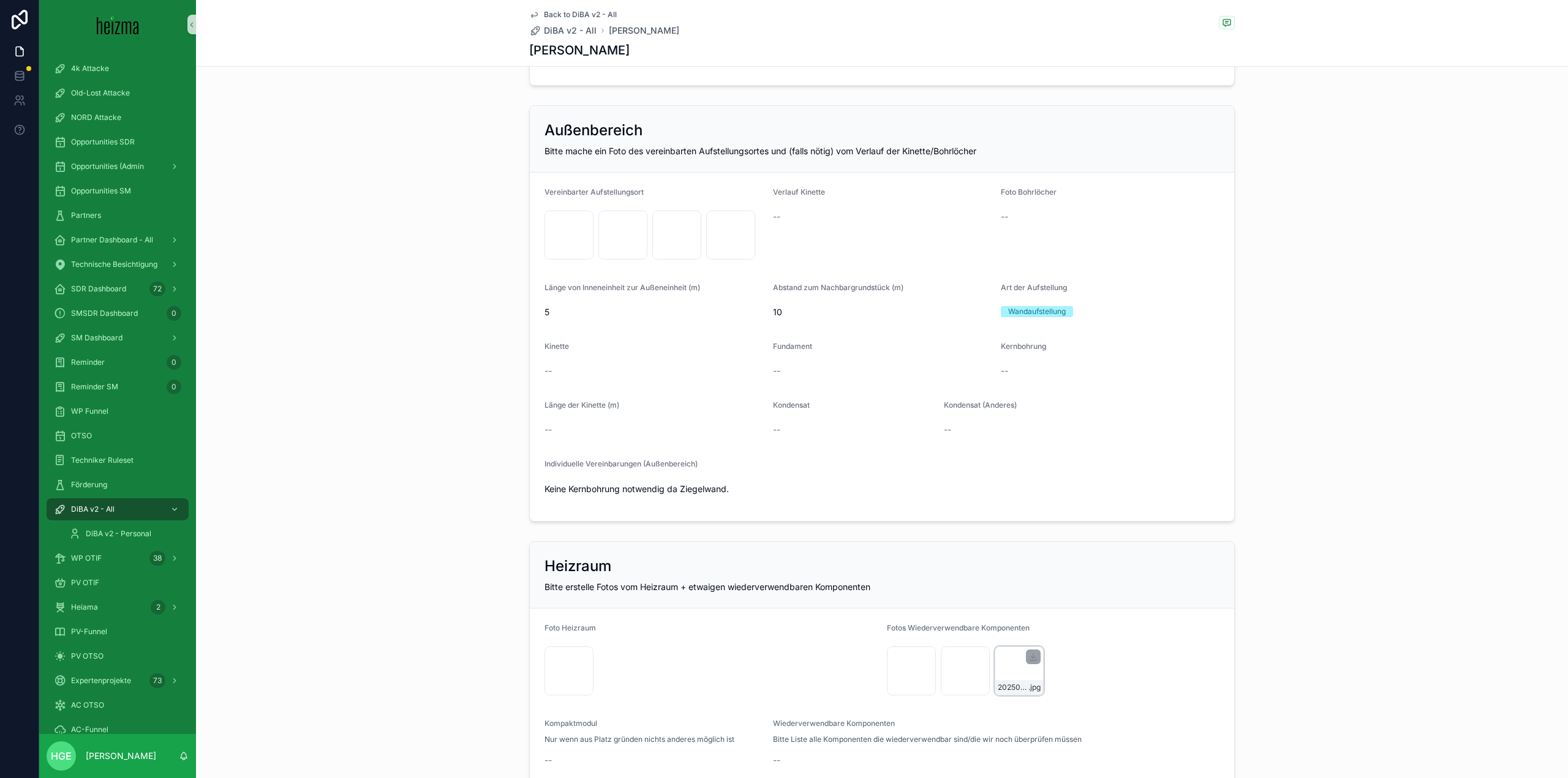
scroll to position [1347, 0]
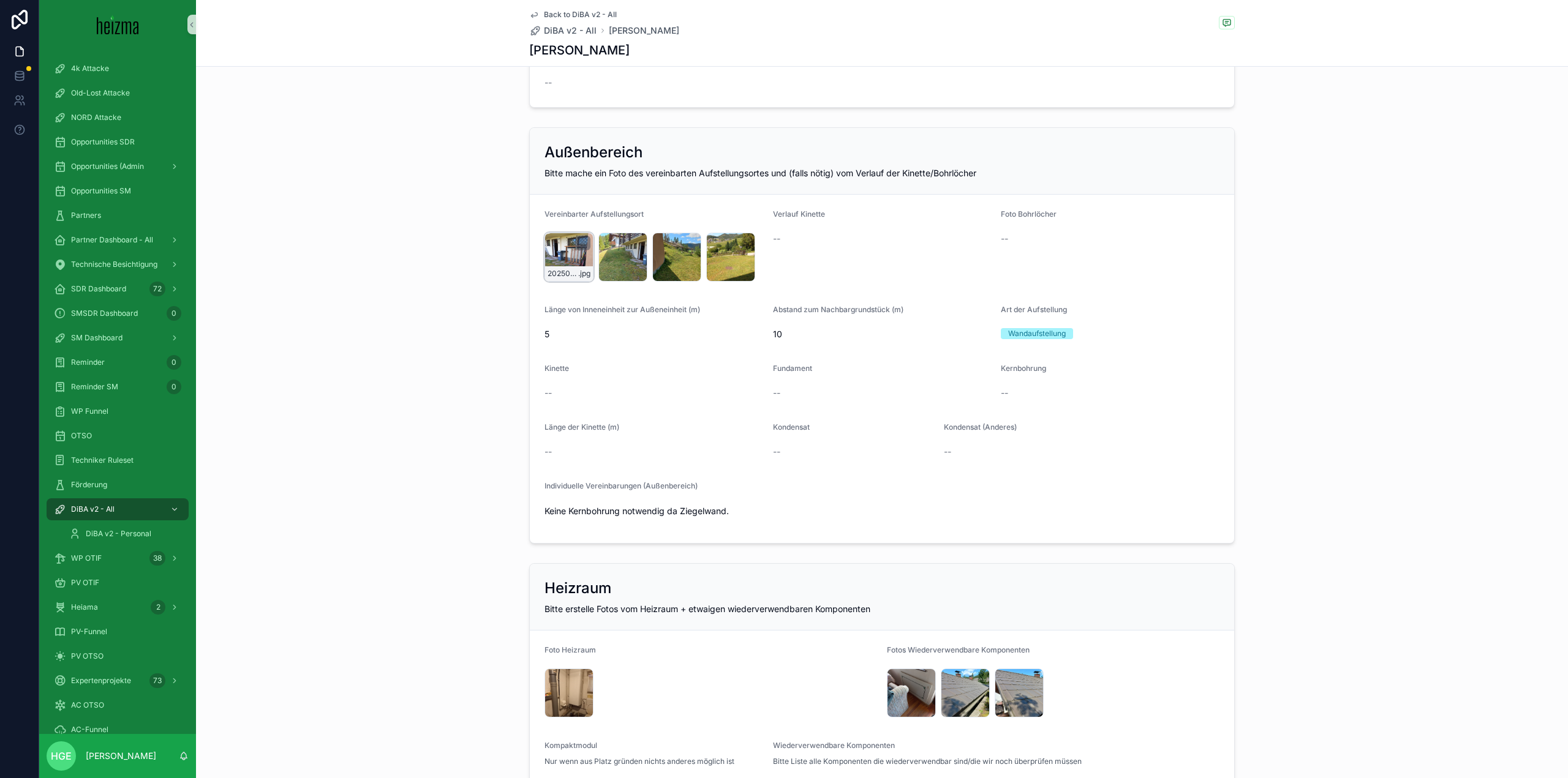
click at [552, 268] on div "20250819_134515 .jpg" at bounding box center [569, 274] width 48 height 15
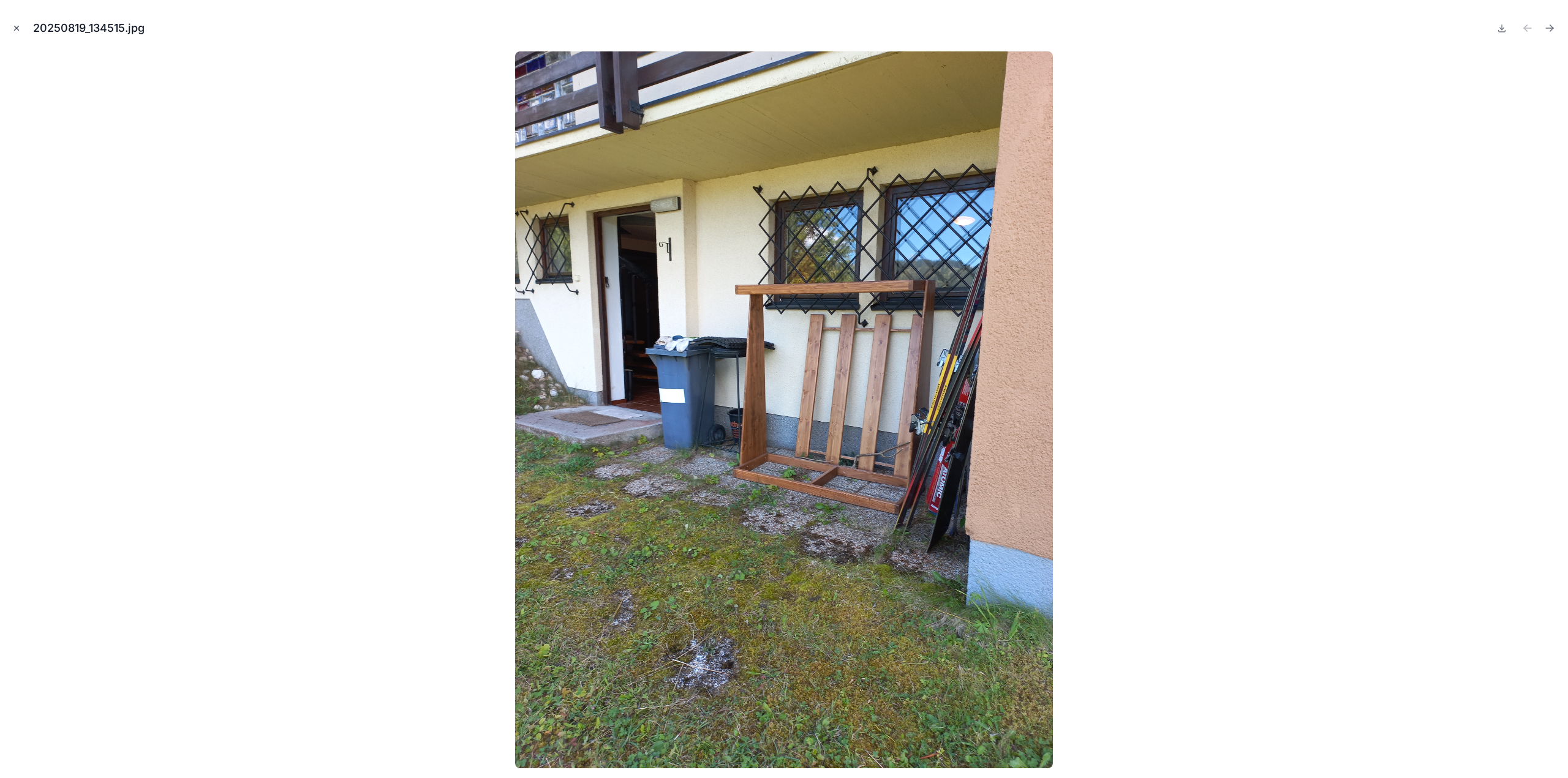
click at [18, 31] on icon "Close modal" at bounding box center [17, 29] width 9 height 9
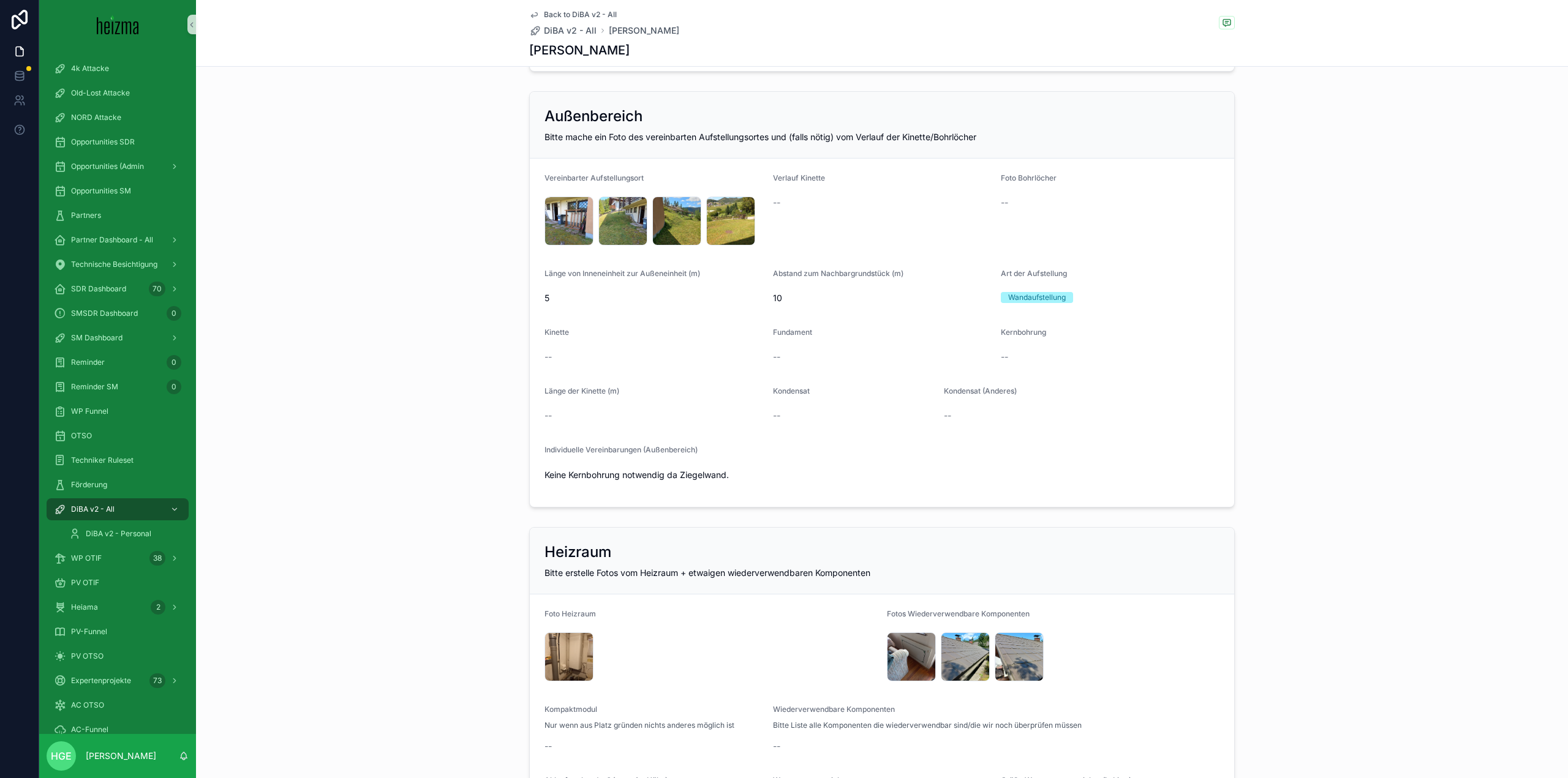
scroll to position [1592, 0]
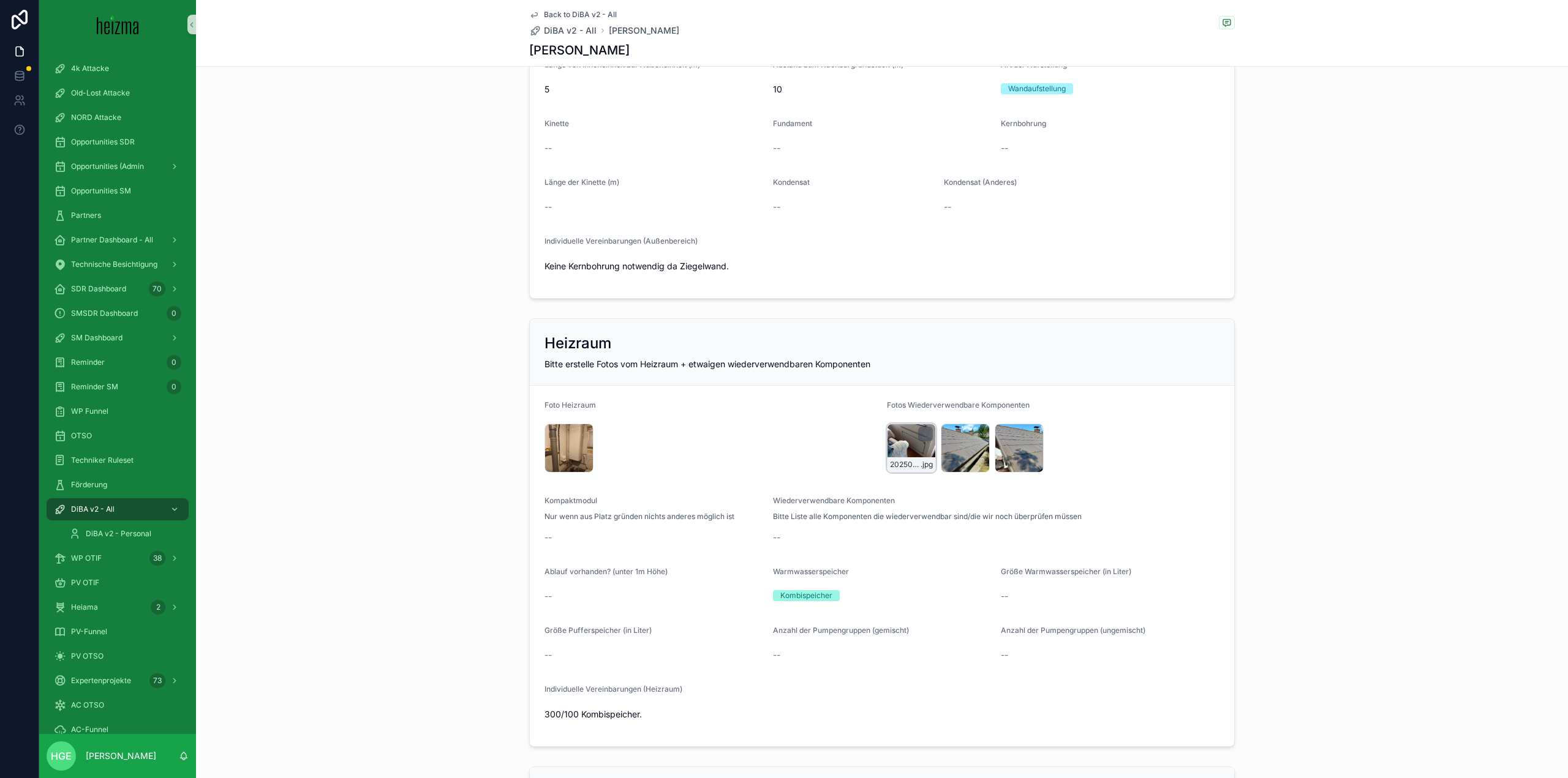
click at [912, 447] on div "20250819_131400 .jpg" at bounding box center [911, 448] width 49 height 49
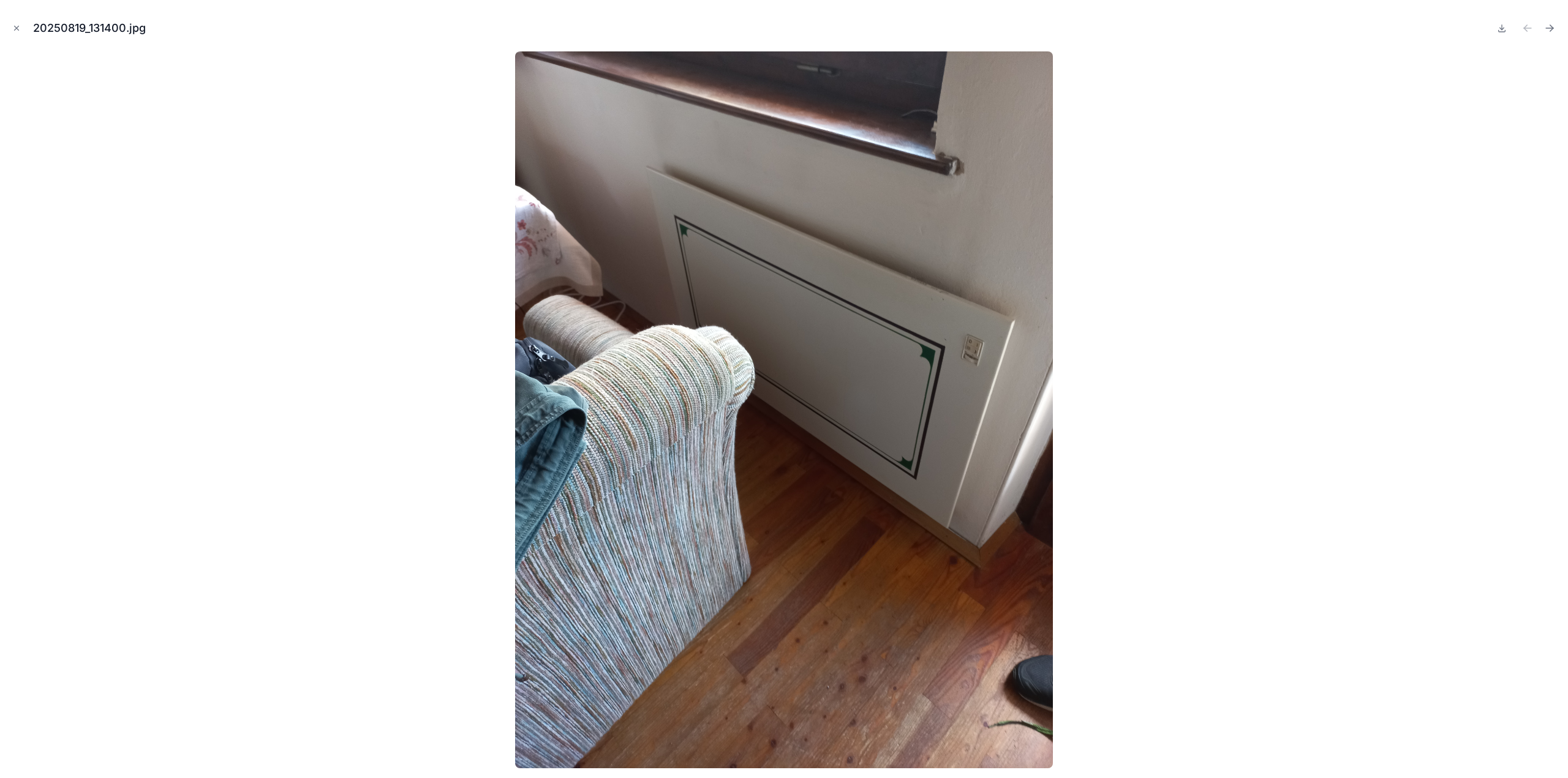
click at [883, 482] on img at bounding box center [784, 410] width 537 height 717
click at [16, 26] on icon "Close modal" at bounding box center [17, 29] width 9 height 9
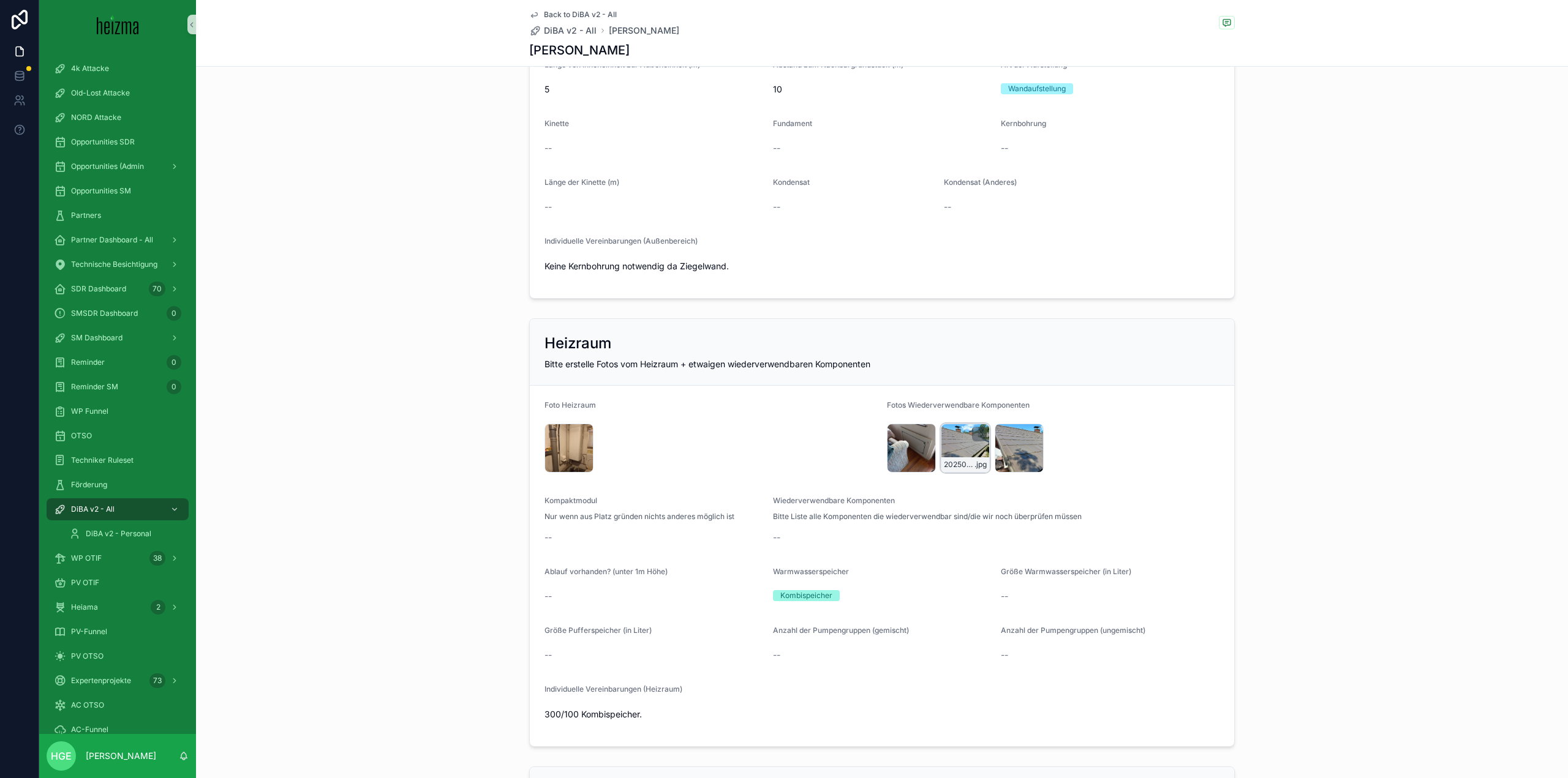
click at [957, 447] on div "20250819_134326 .jpg" at bounding box center [965, 448] width 49 height 49
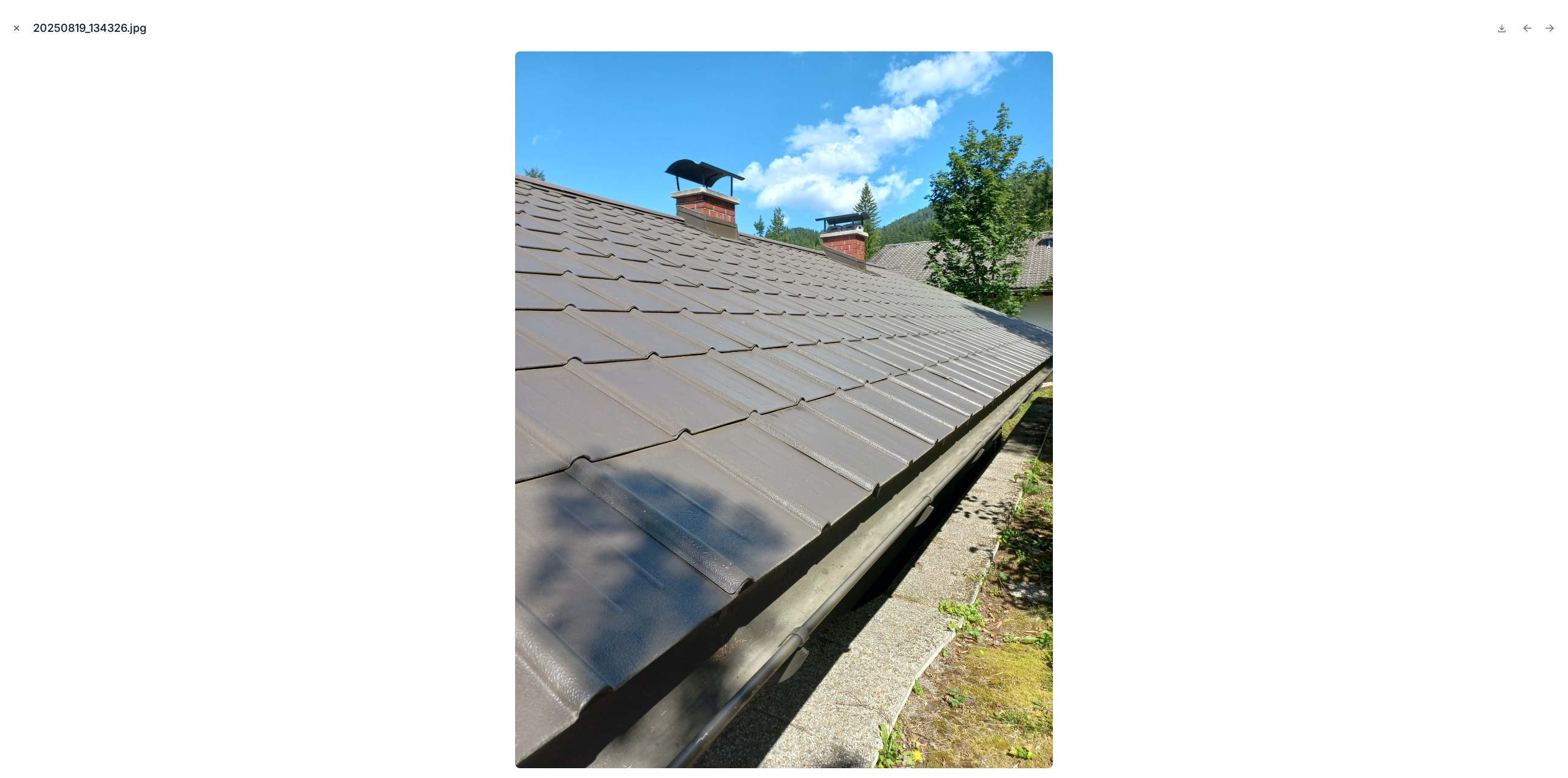
click at [18, 28] on icon "Close modal" at bounding box center [17, 29] width 9 height 9
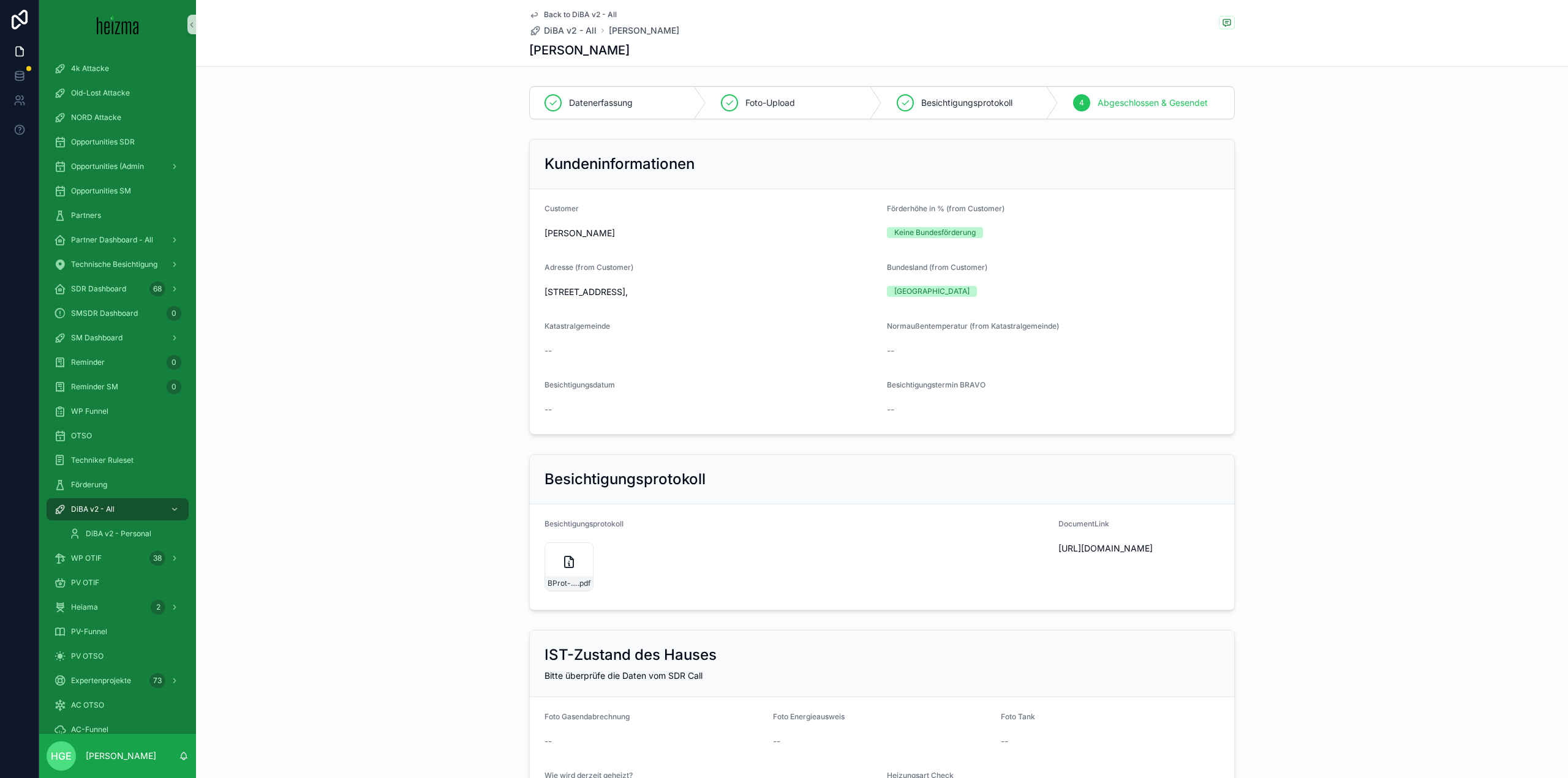
drag, startPoint x: 624, startPoint y: 292, endPoint x: 534, endPoint y: 301, distance: 90.4
click at [534, 301] on form "Customer [PERSON_NAME] Förderhöhe in % (from Customer) Keine Bundesförderung Ad…" at bounding box center [882, 311] width 704 height 245
copy span "[STREET_ADDRESS]"
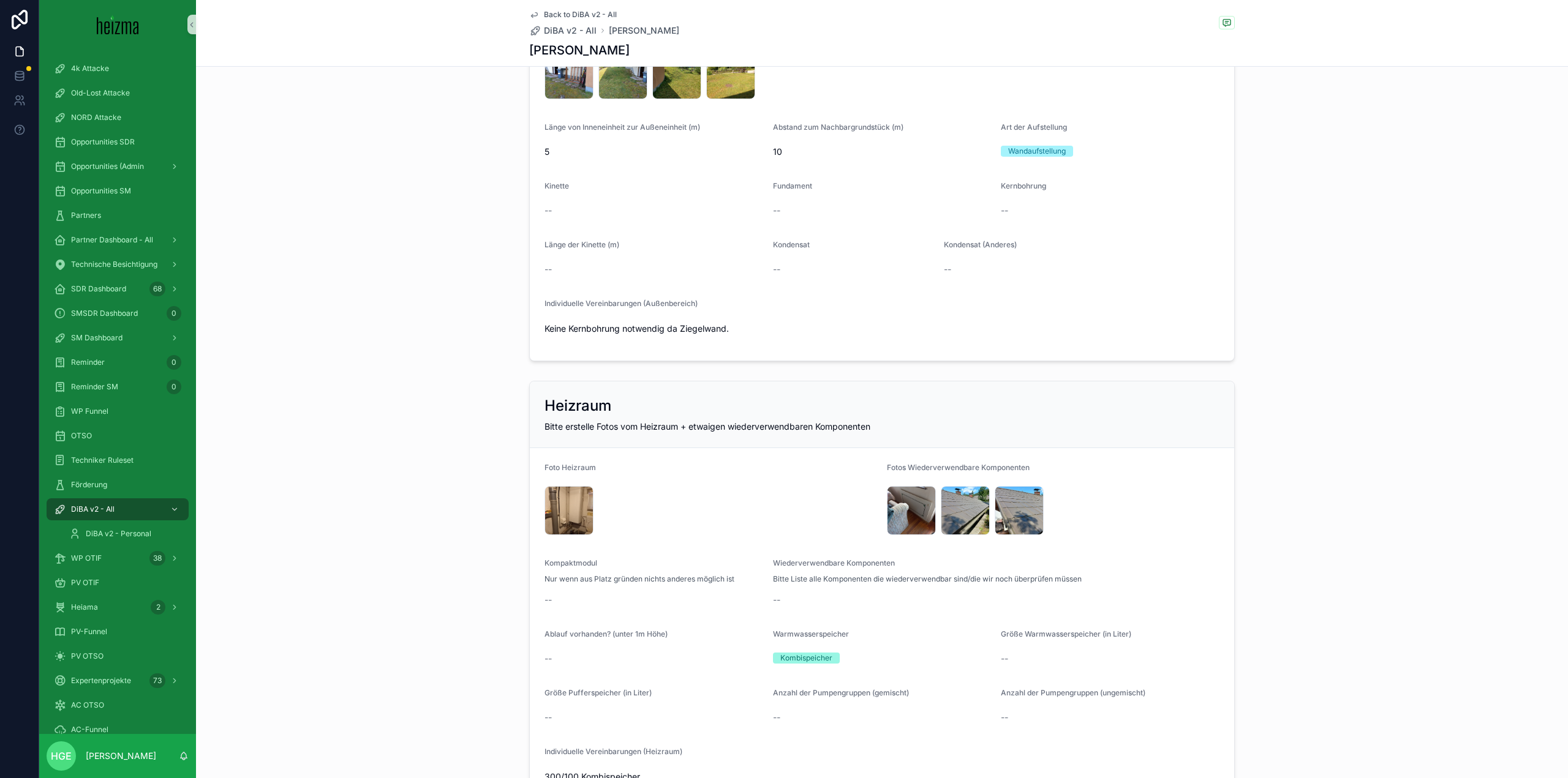
scroll to position [1530, 0]
click at [952, 504] on div "20250819_134326 .jpg" at bounding box center [965, 509] width 49 height 49
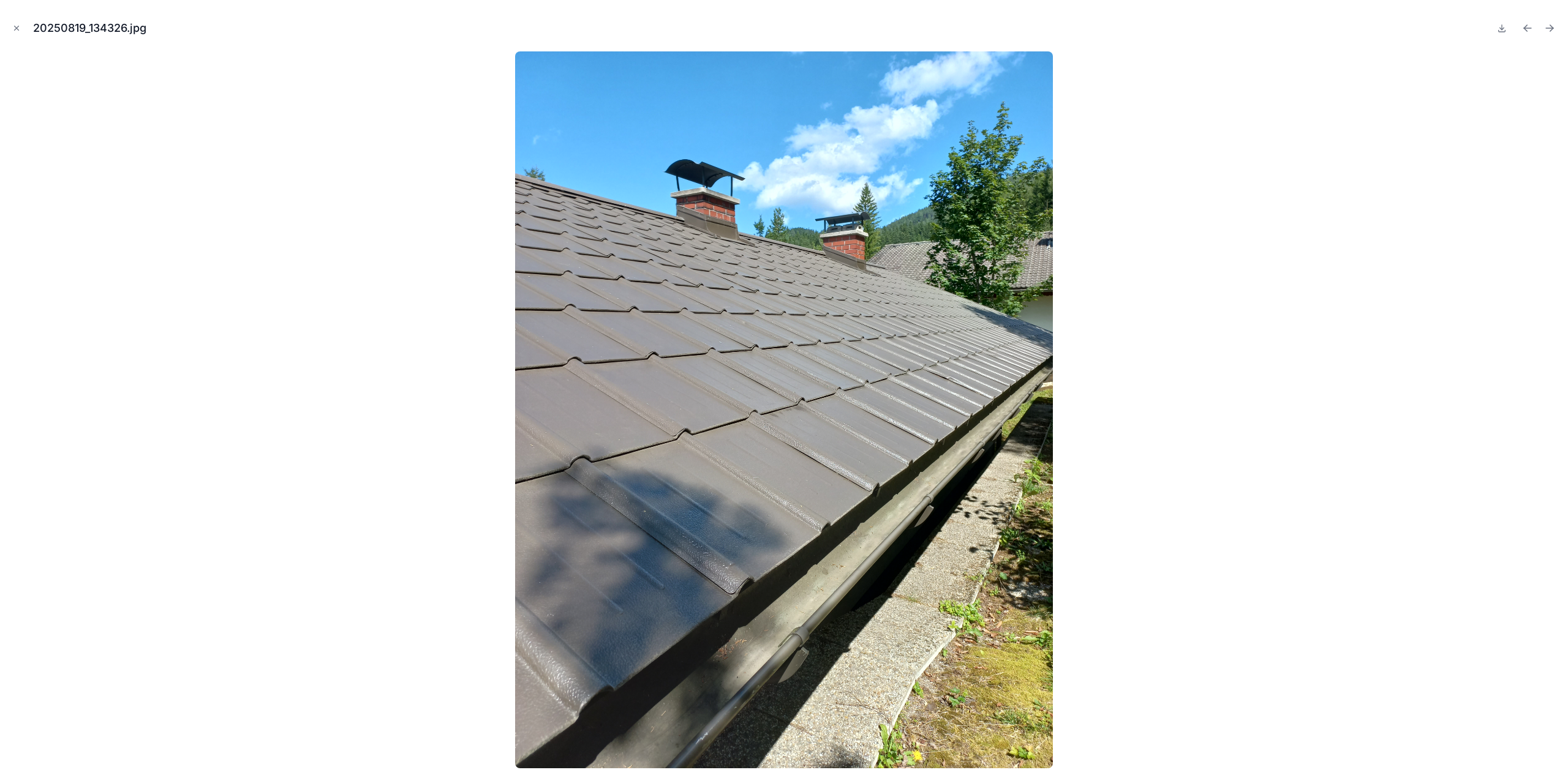
click at [13, 33] on button "Close modal" at bounding box center [16, 28] width 13 height 13
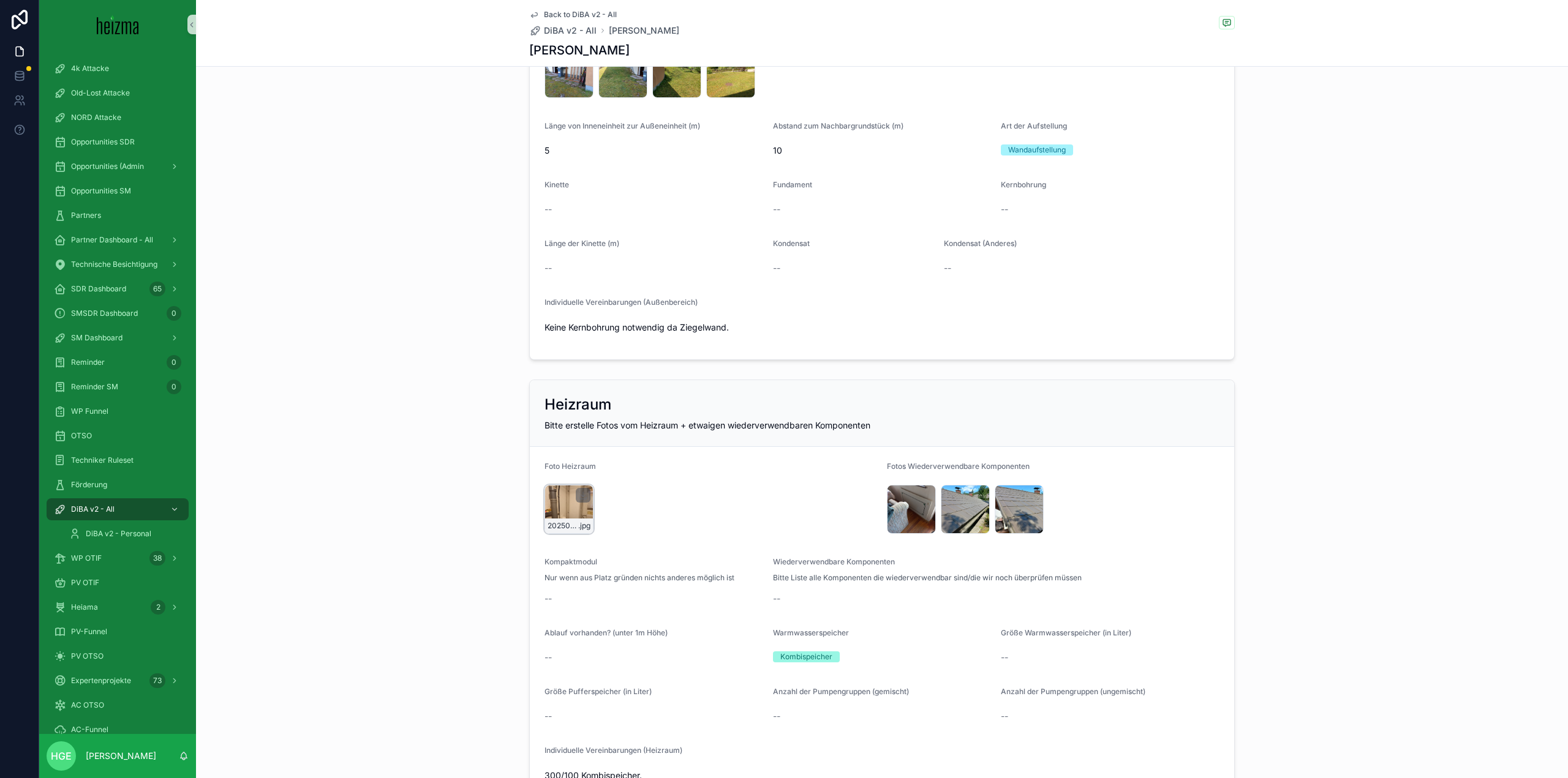
click at [550, 515] on div "20250819_131311 .jpg" at bounding box center [569, 509] width 49 height 49
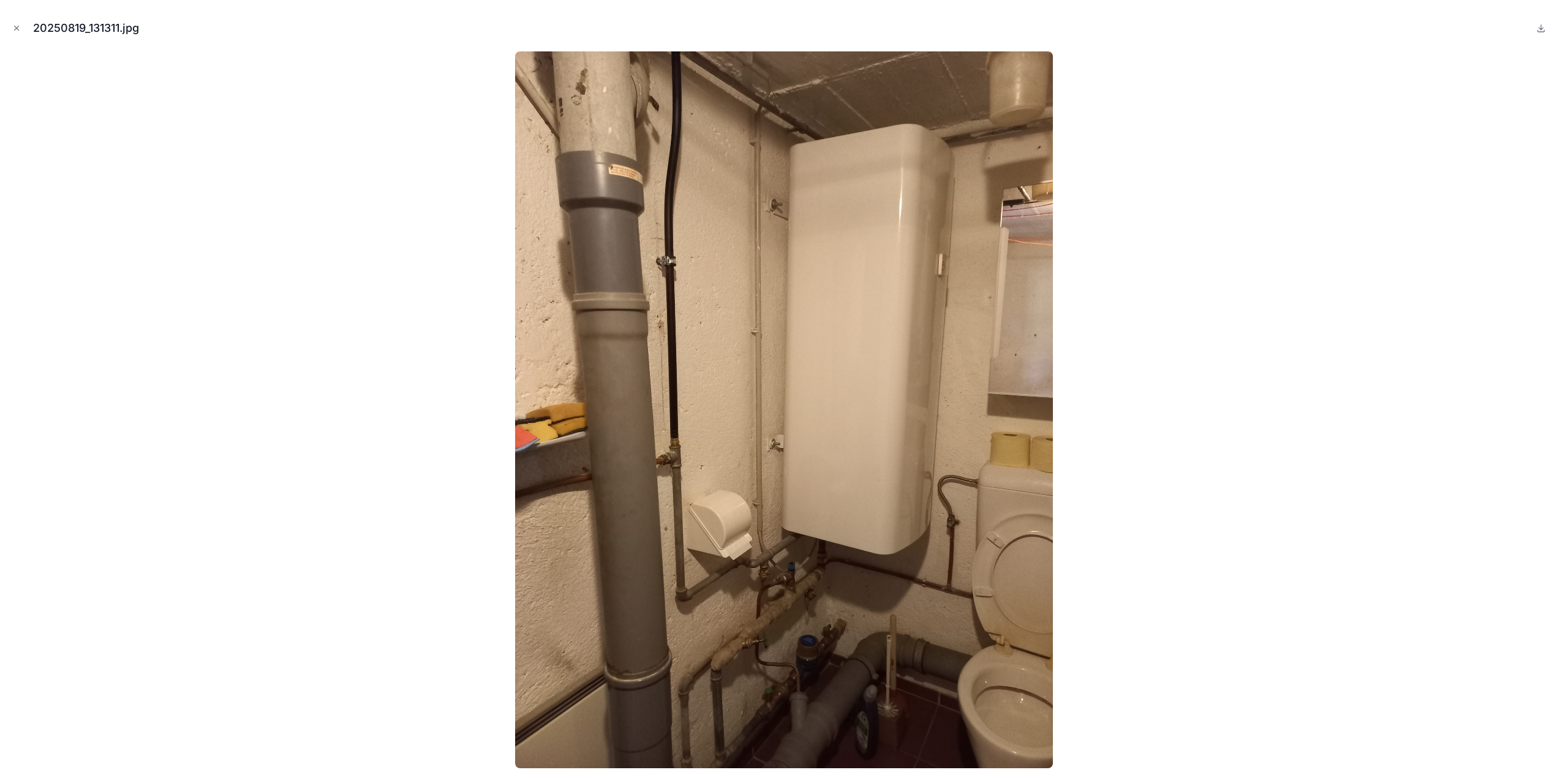
click at [468, 534] on div at bounding box center [783, 410] width 1548 height 717
click at [20, 25] on icon "Close modal" at bounding box center [17, 29] width 9 height 9
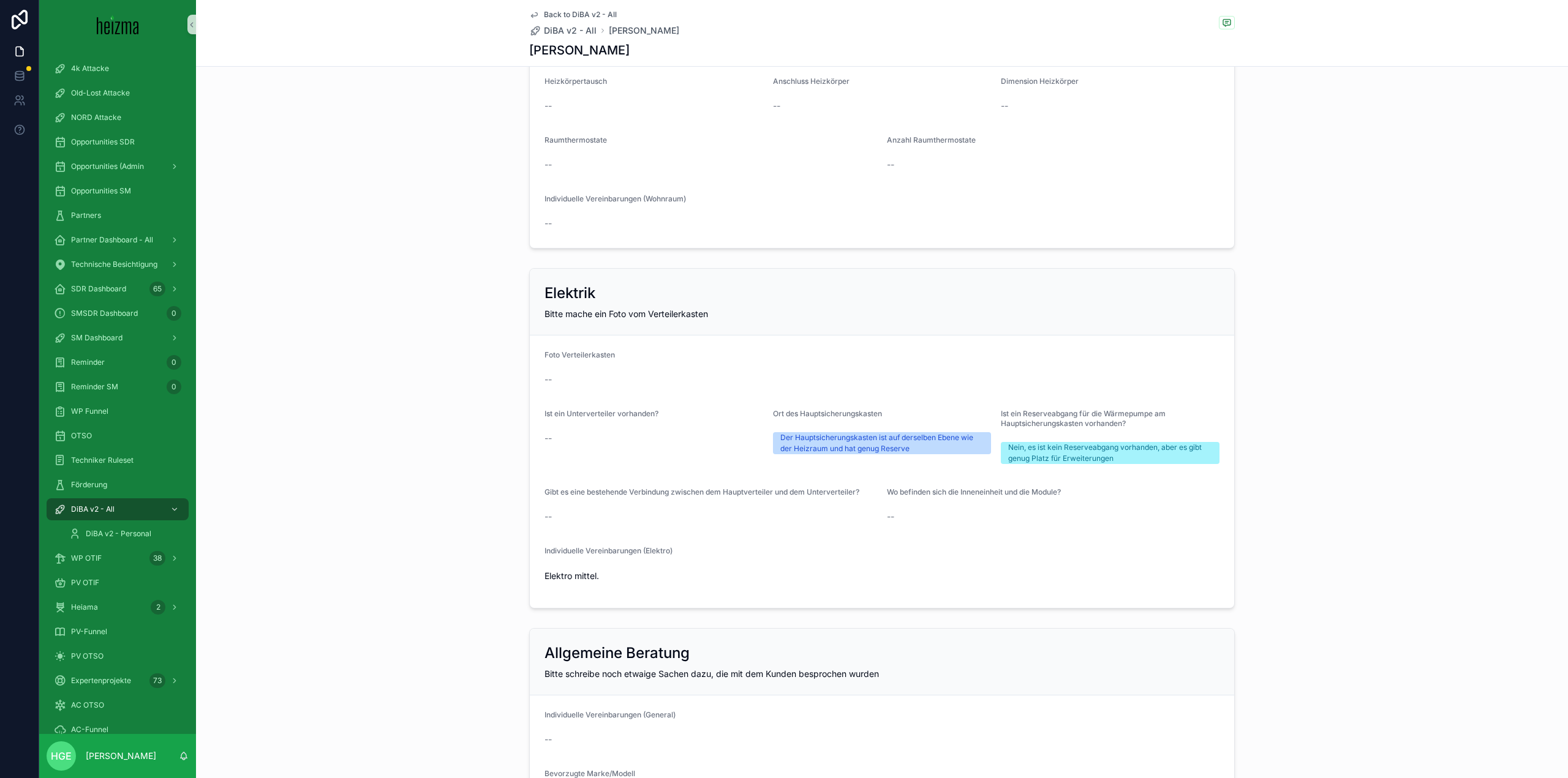
scroll to position [2449, 0]
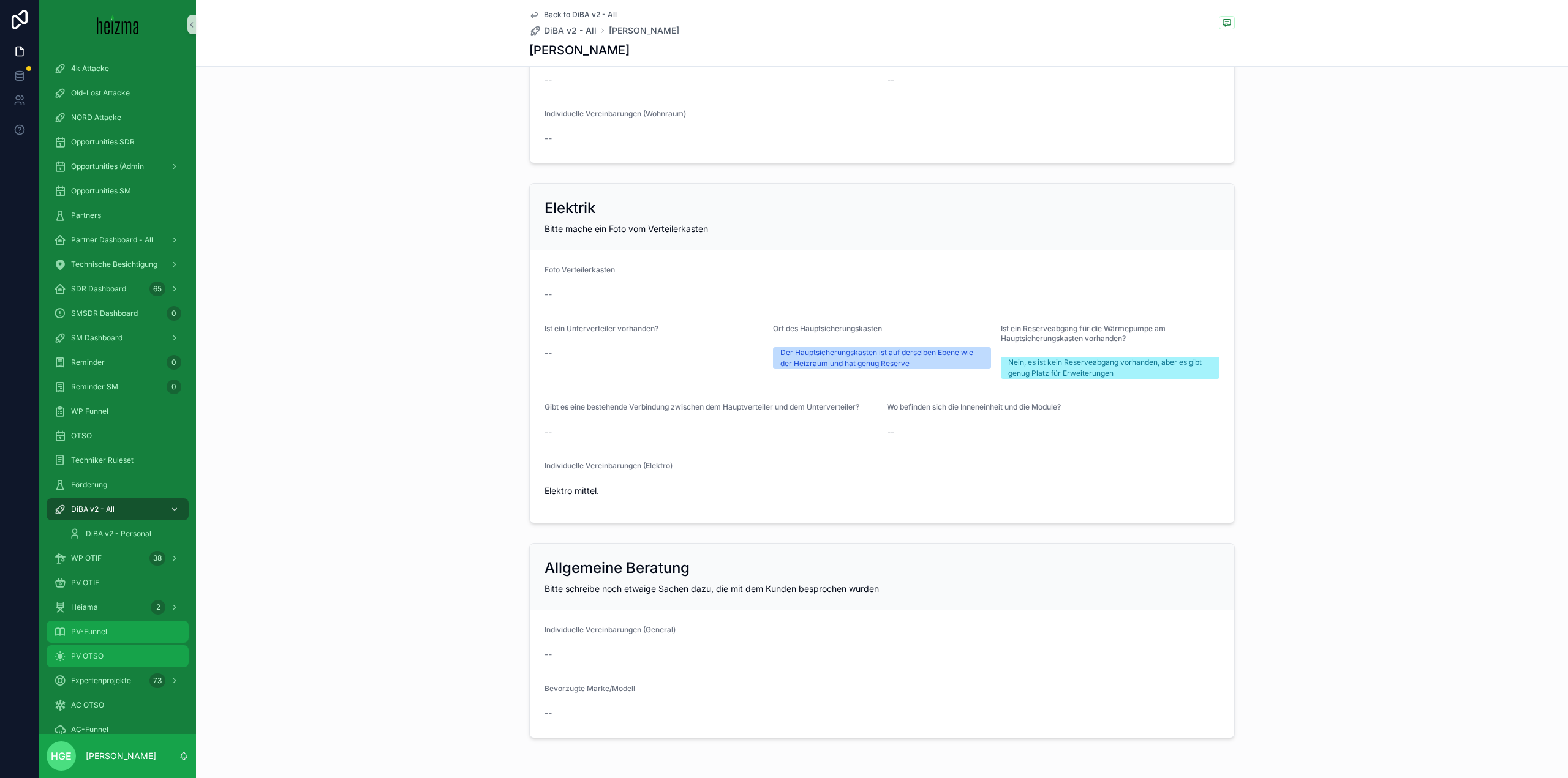
drag, startPoint x: 127, startPoint y: 631, endPoint x: 129, endPoint y: 638, distance: 7.3
click at [127, 631] on div "PV-Funnel" at bounding box center [118, 632] width 127 height 20
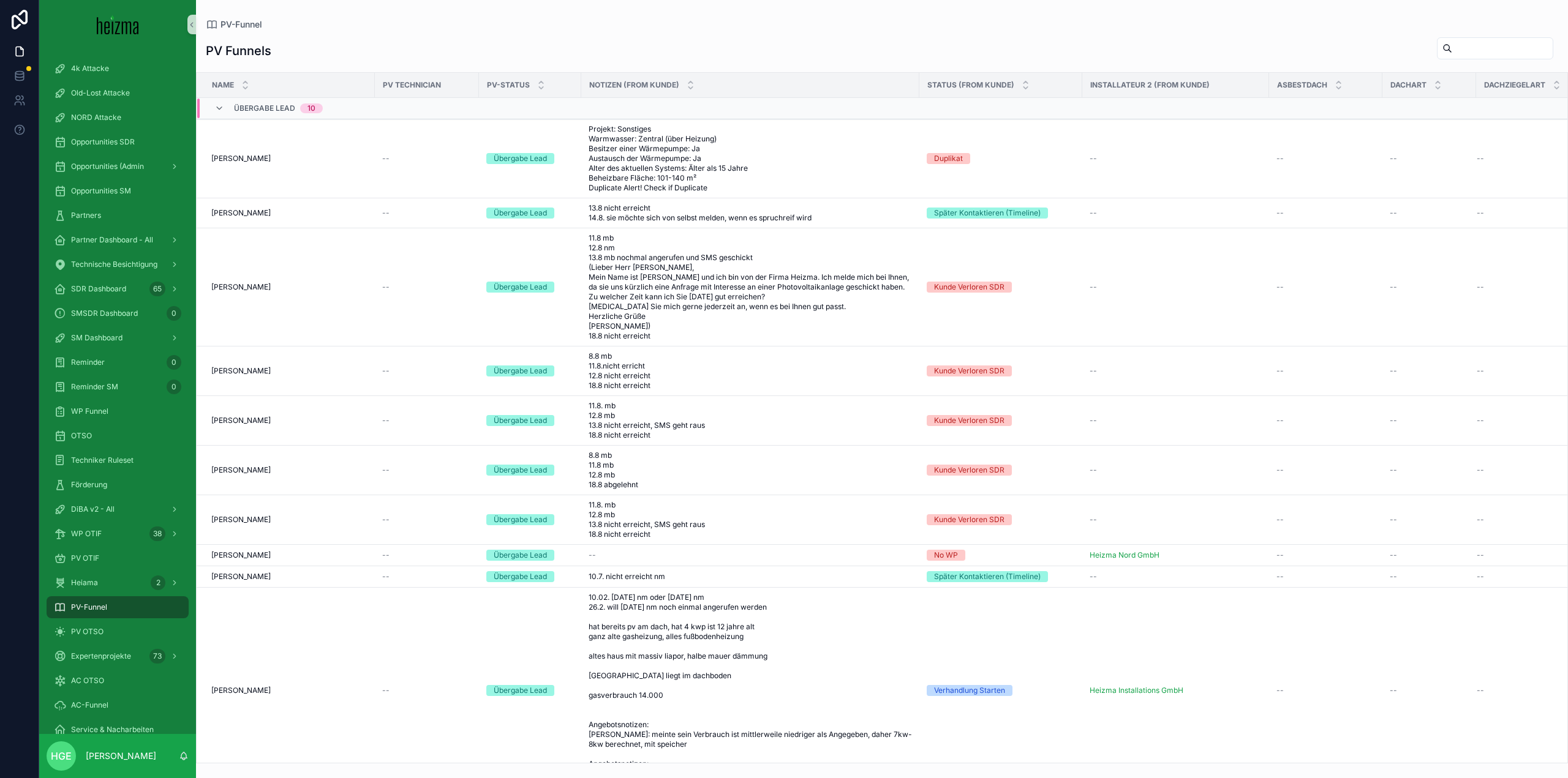
click at [1452, 55] on input "scrollable content" at bounding box center [1501, 48] width 100 height 17
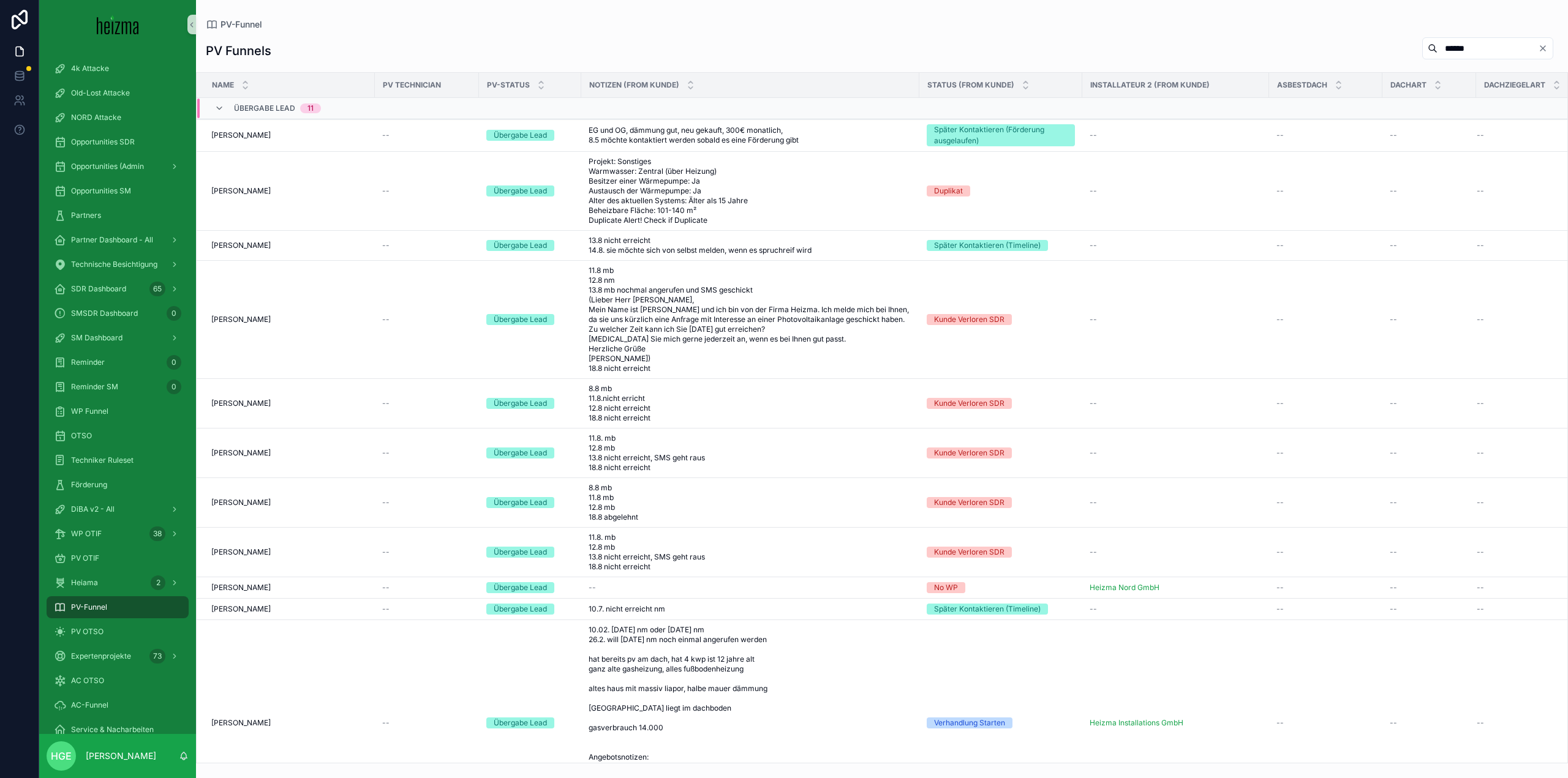
type input "******"
